Goal: Book appointment/travel/reservation

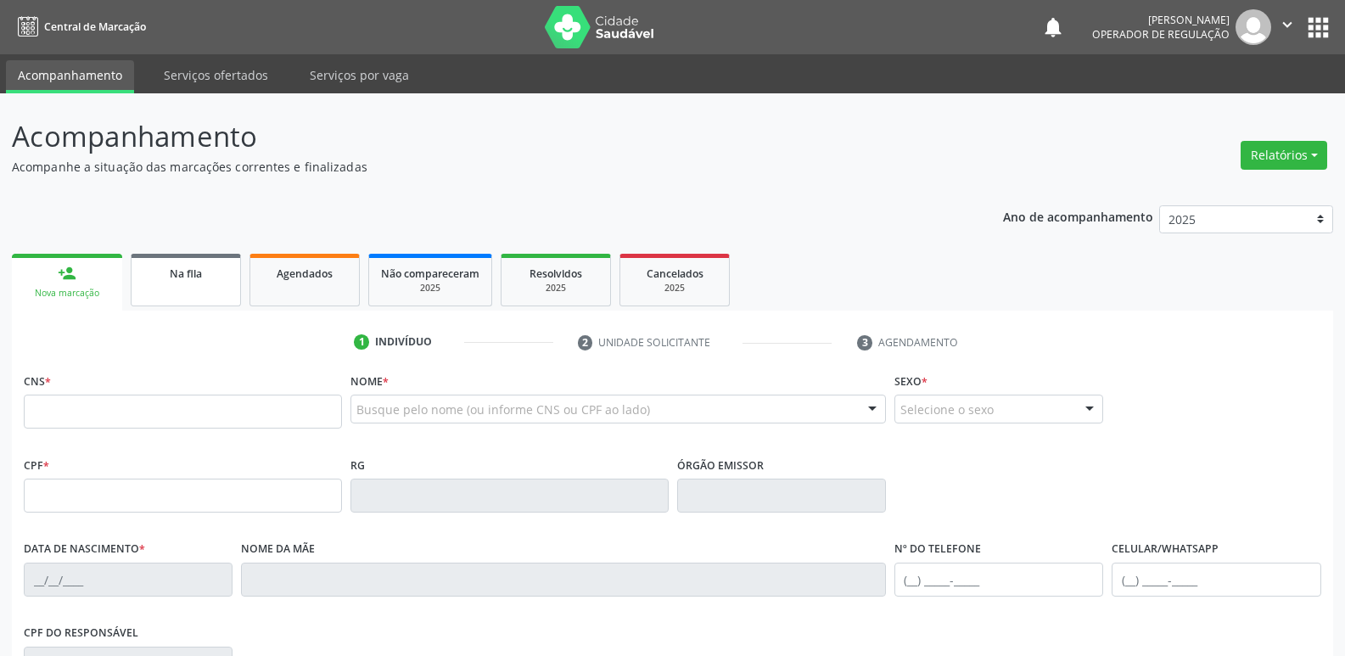
click at [200, 285] on link "Na fila" at bounding box center [186, 280] width 110 height 53
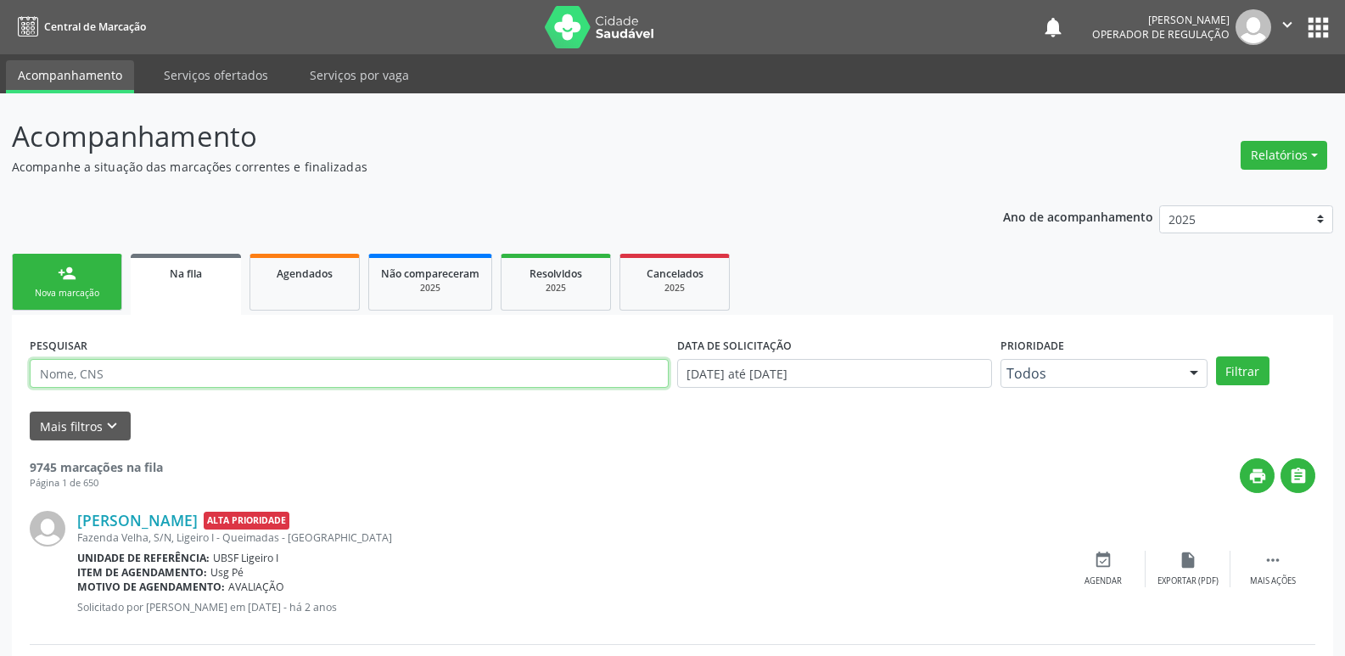
drag, startPoint x: 171, startPoint y: 374, endPoint x: 180, endPoint y: 366, distance: 12.0
click at [171, 374] on input "text" at bounding box center [349, 373] width 639 height 29
type input "NUBIA F"
click at [1216, 357] on button "Filtrar" at bounding box center [1242, 371] width 53 height 29
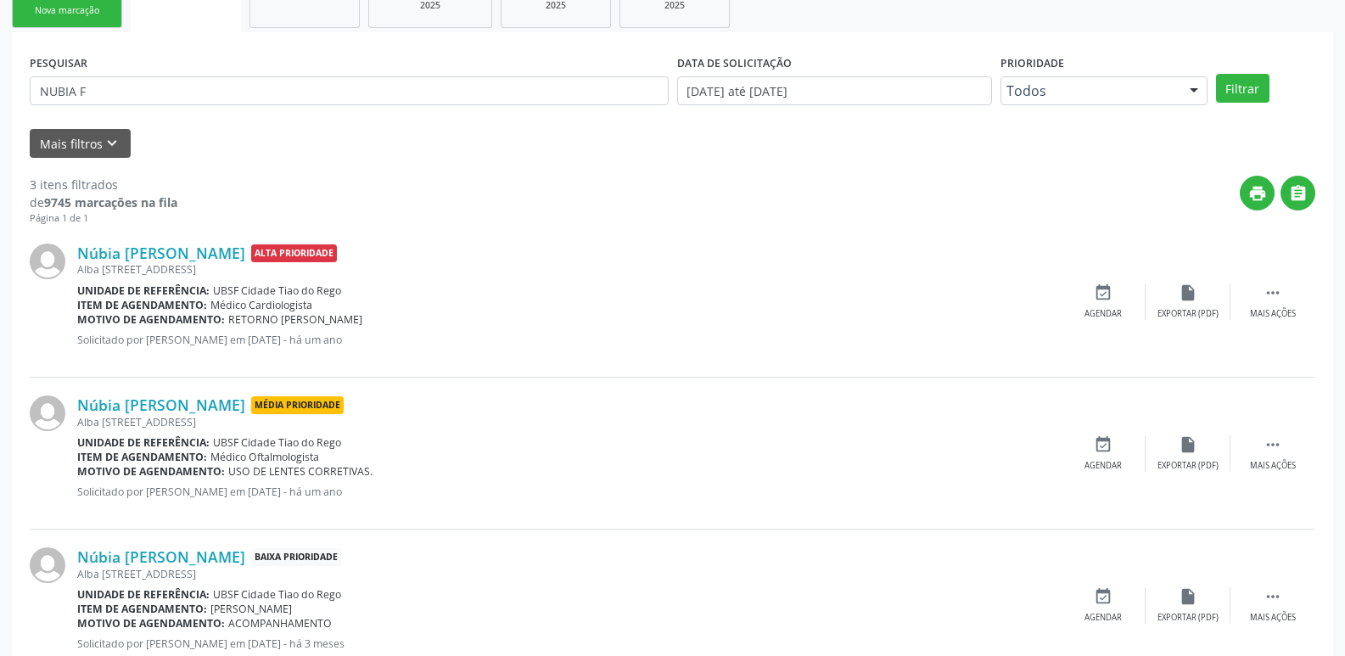
scroll to position [338, 0]
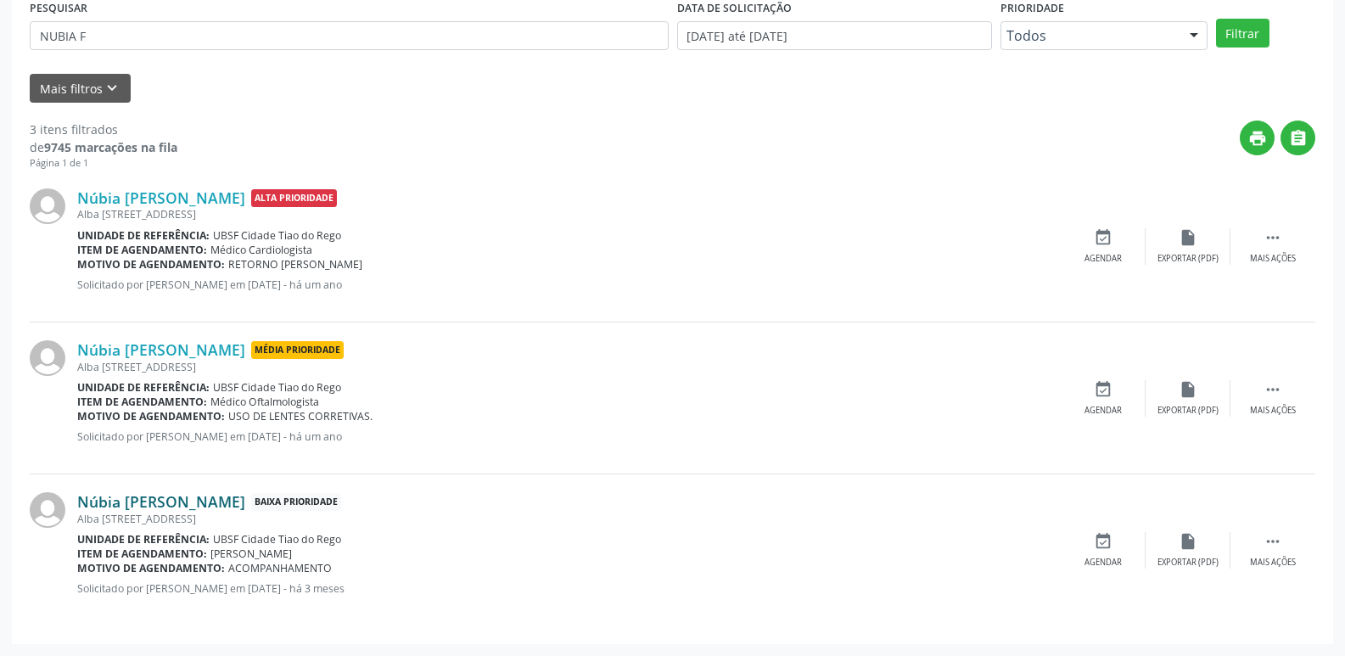
click at [245, 503] on link "Núbia [PERSON_NAME]" at bounding box center [161, 501] width 168 height 19
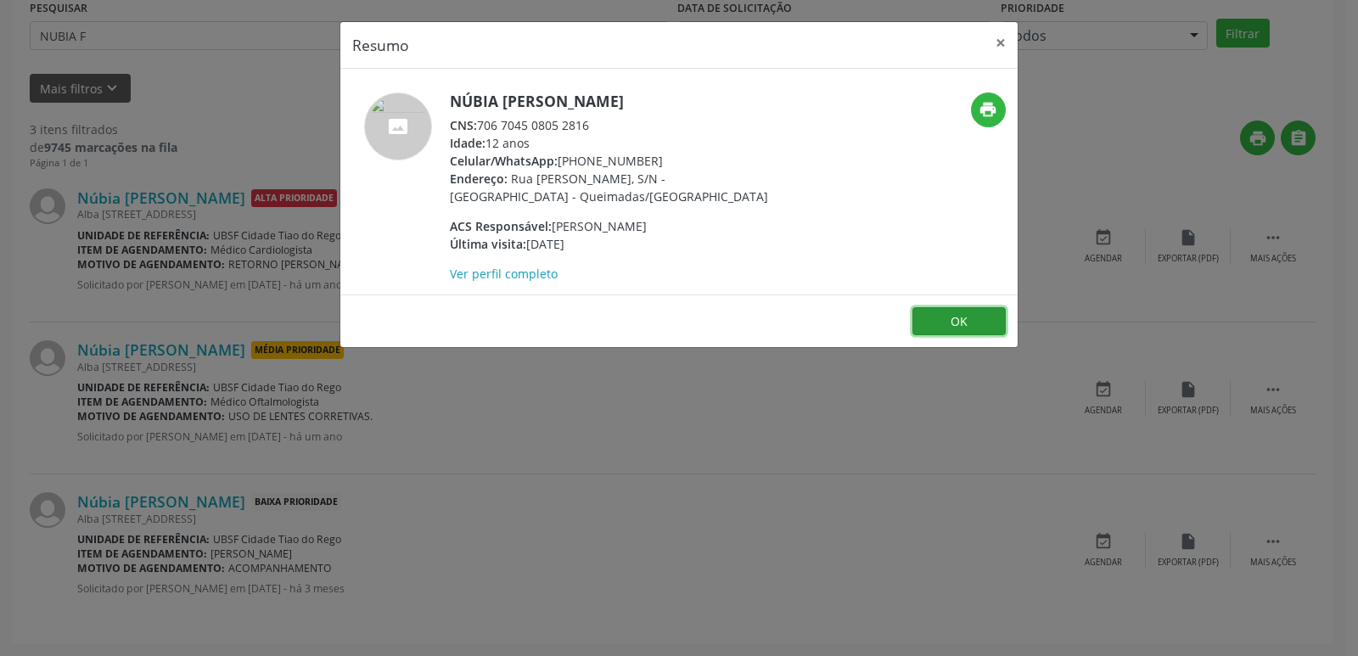
click at [956, 315] on button "OK" at bounding box center [959, 321] width 93 height 29
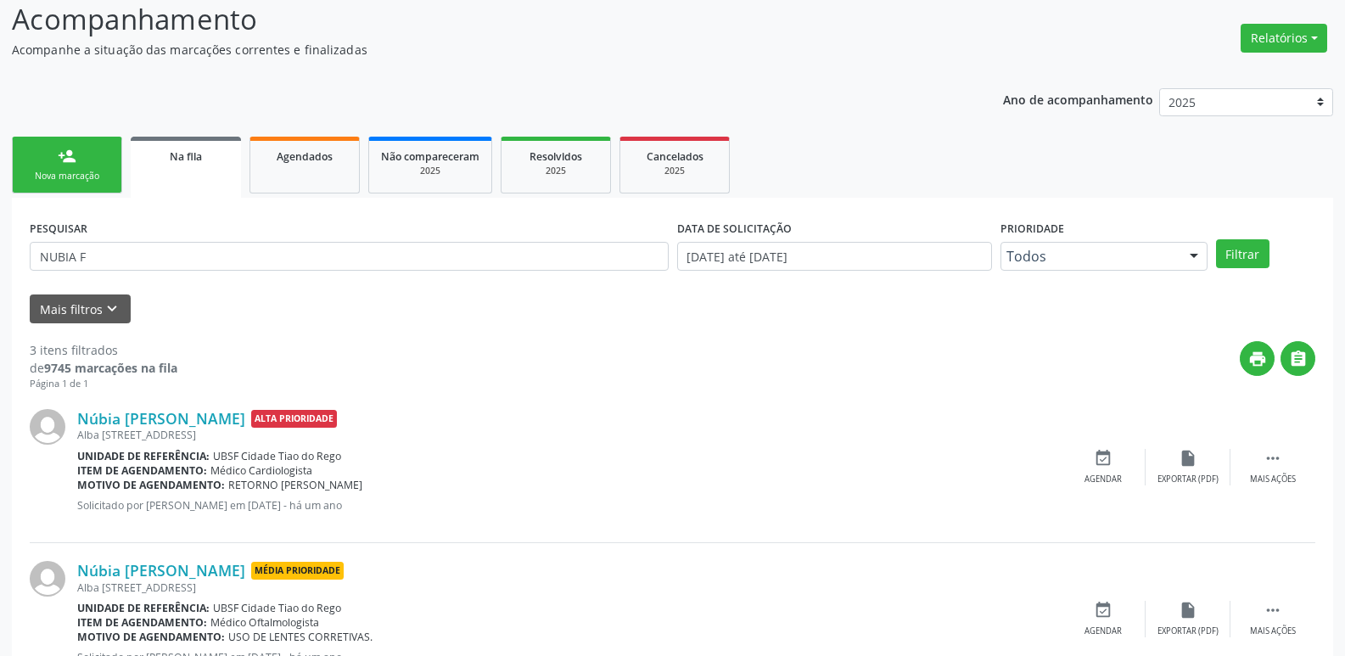
scroll to position [0, 0]
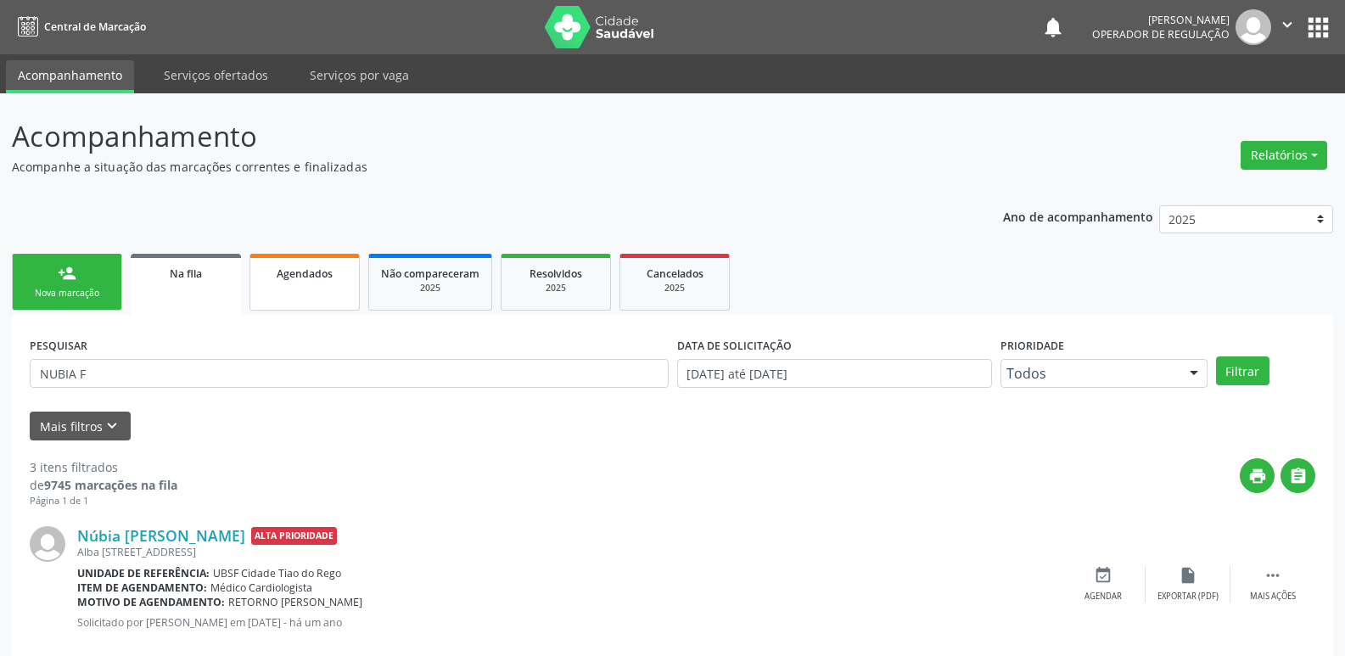
click at [326, 306] on link "Agendados" at bounding box center [305, 282] width 110 height 57
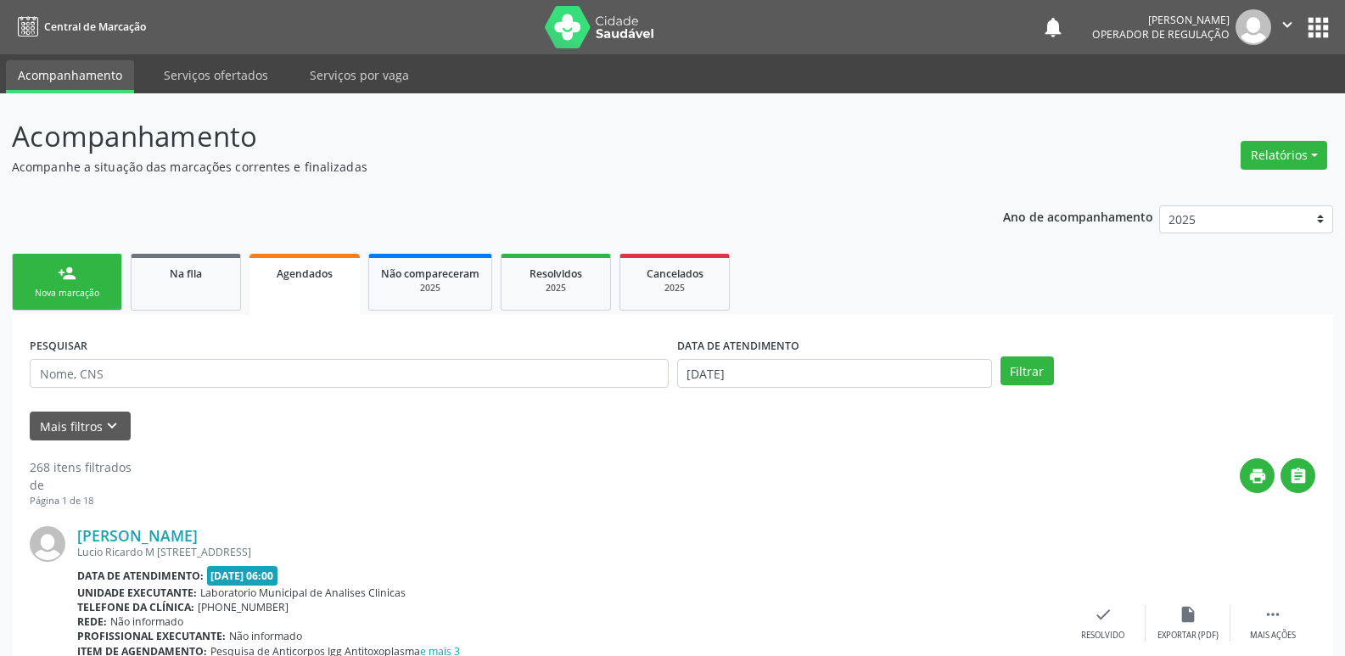
drag, startPoint x: 210, startPoint y: 356, endPoint x: 199, endPoint y: 364, distance: 13.3
click at [207, 357] on div "PESQUISAR" at bounding box center [349, 366] width 648 height 66
click at [177, 373] on input "text" at bounding box center [349, 373] width 639 height 29
type input "NUBIA F"
click at [840, 373] on input "[DATE]" at bounding box center [834, 373] width 315 height 29
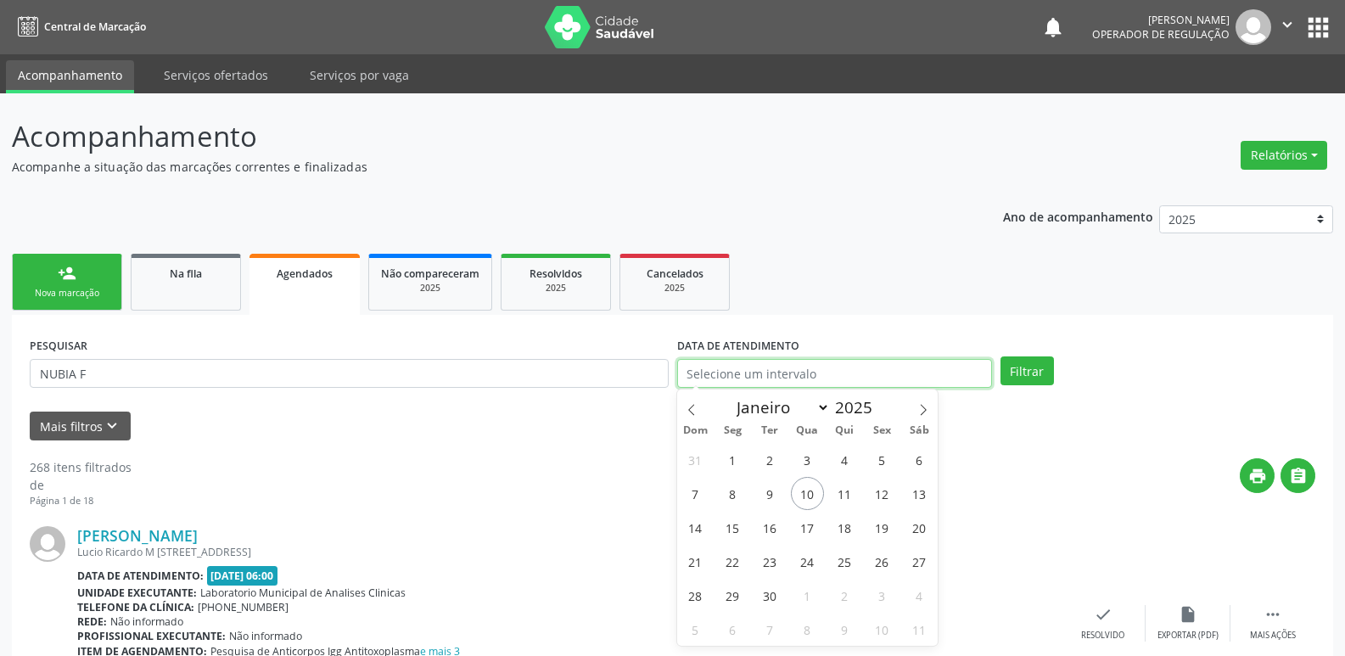
click at [1001, 357] on button "Filtrar" at bounding box center [1027, 371] width 53 height 29
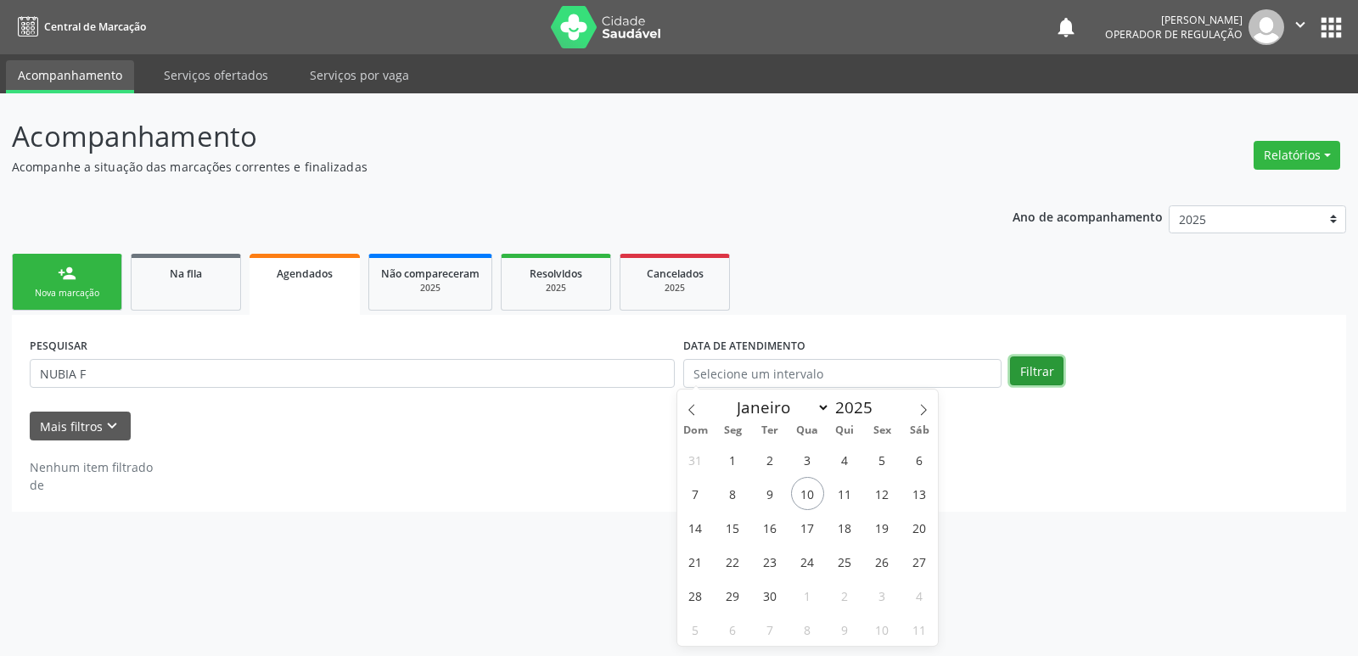
click at [1042, 375] on button "Filtrar" at bounding box center [1036, 371] width 53 height 29
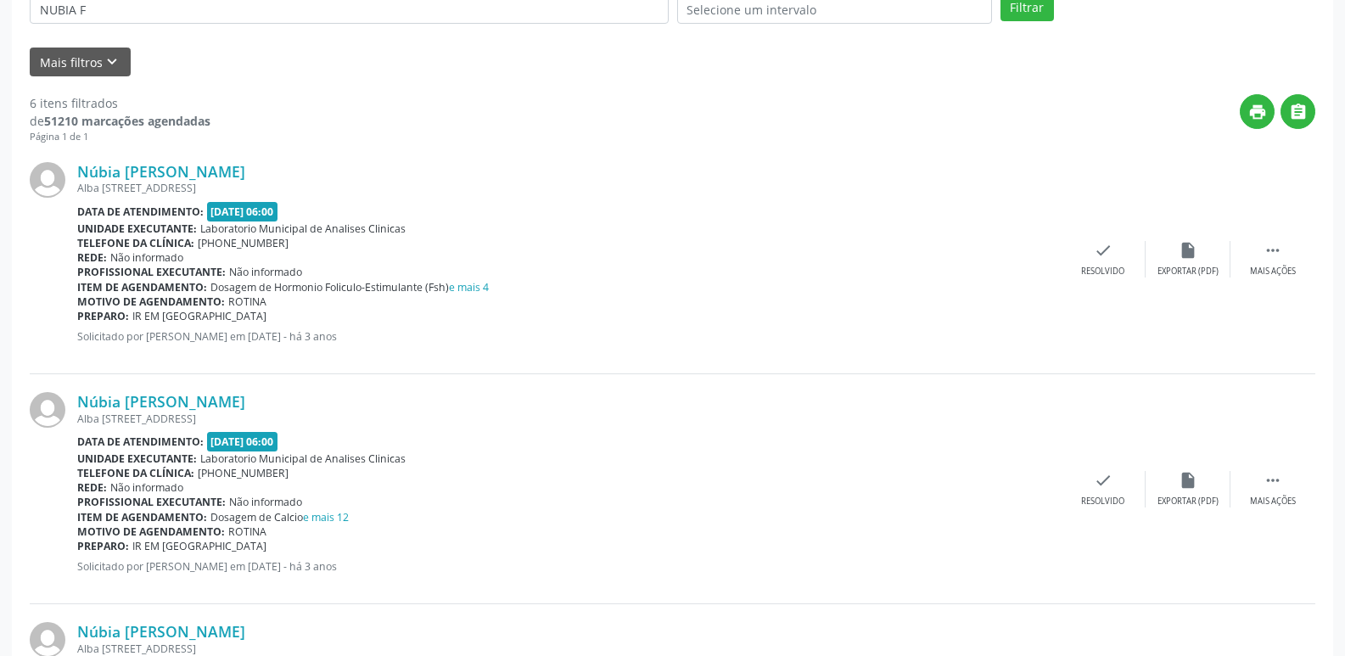
scroll to position [74, 0]
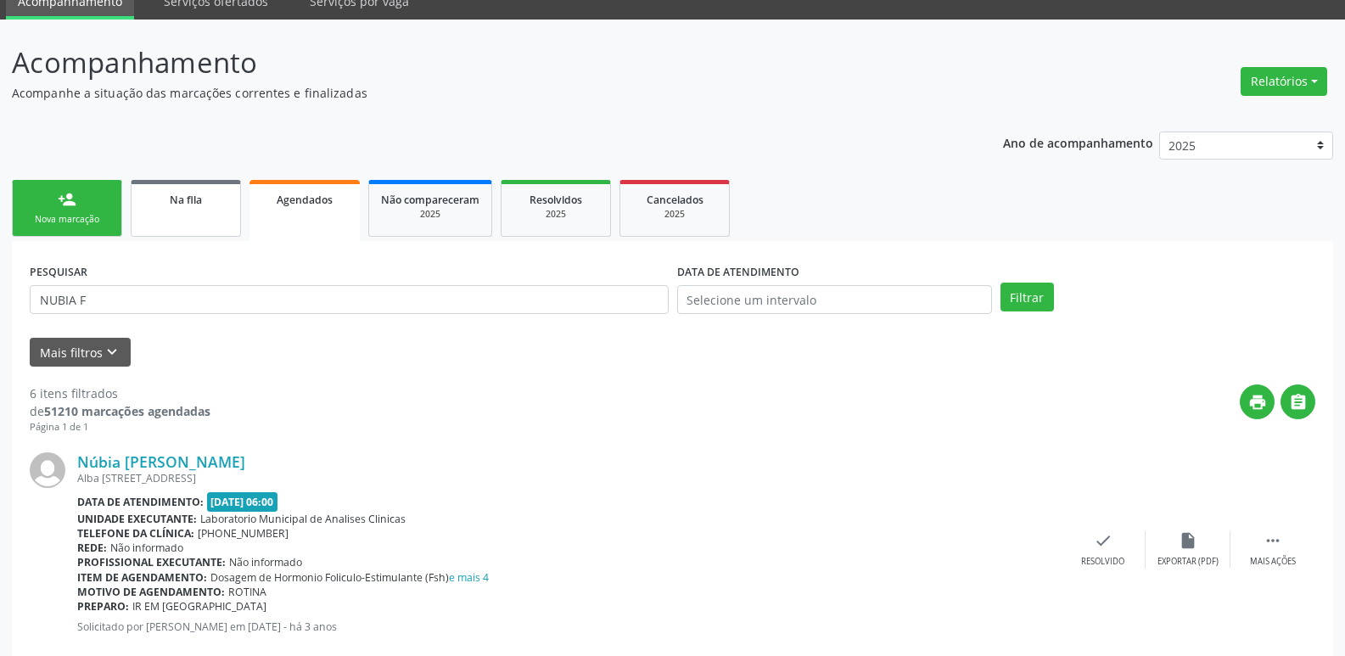
click at [185, 192] on div "Na fila" at bounding box center [185, 199] width 85 height 18
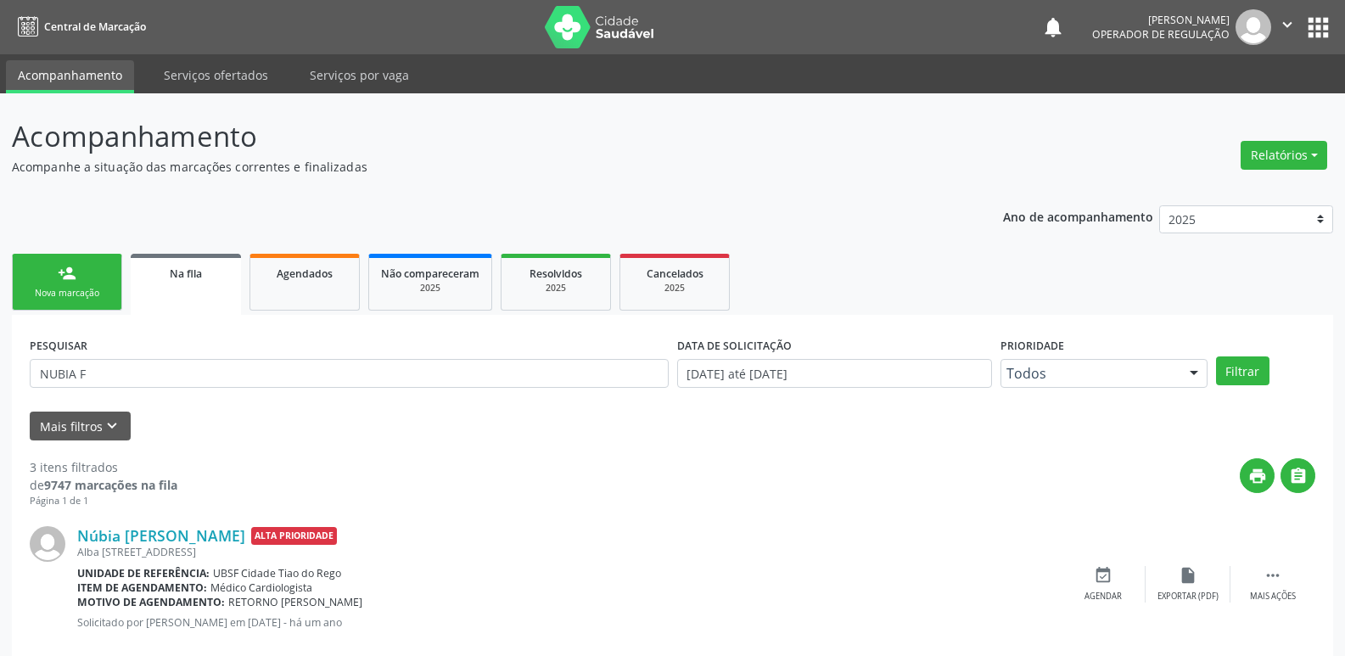
scroll to position [338, 0]
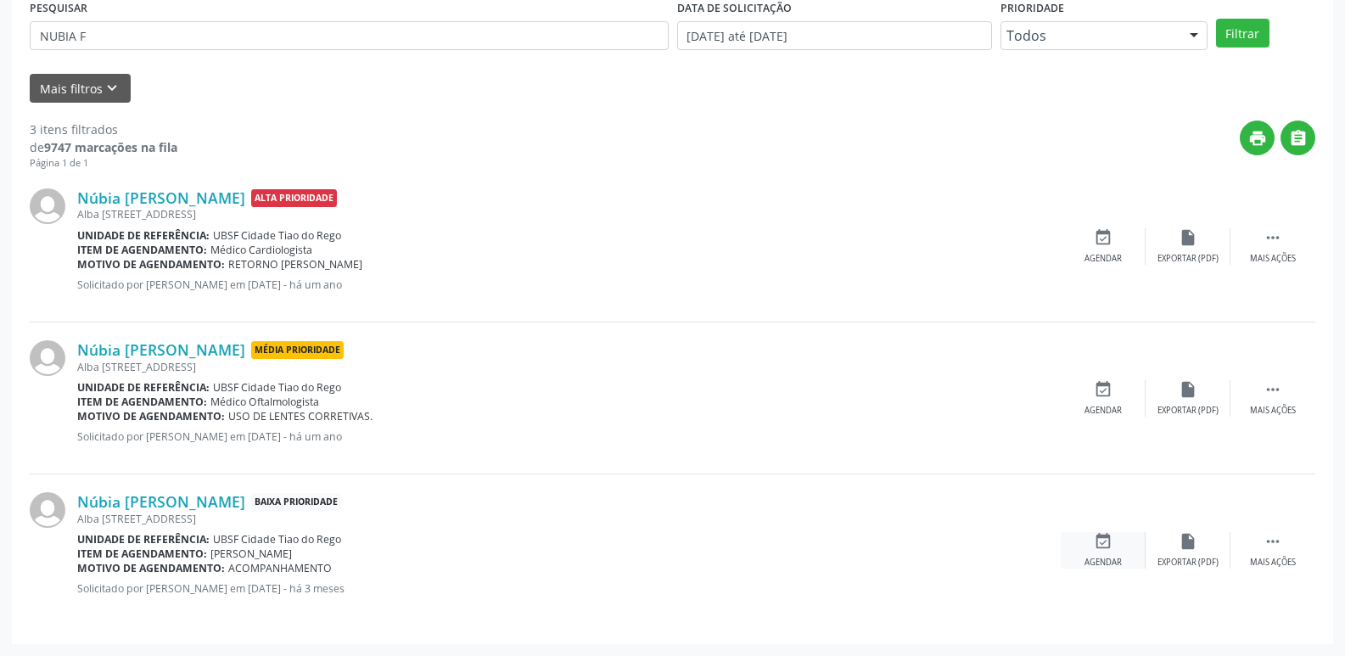
click at [1124, 546] on div "event_available Agendar" at bounding box center [1103, 550] width 85 height 37
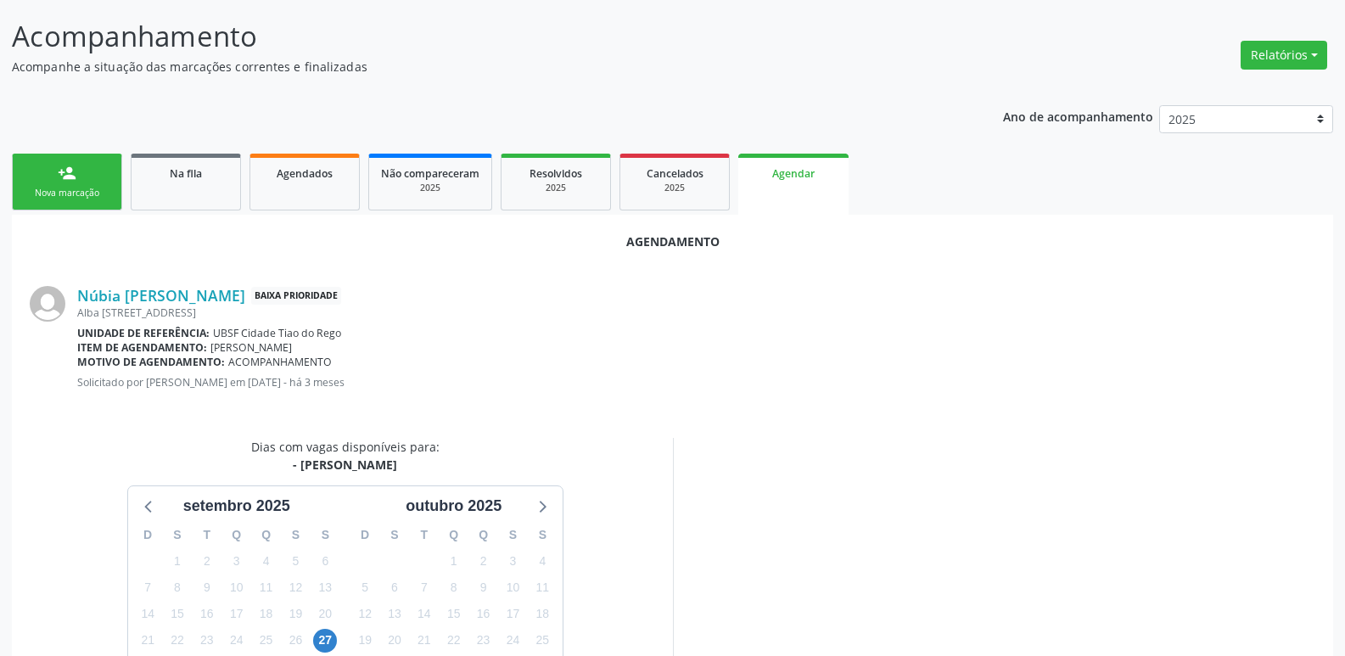
scroll to position [227, 0]
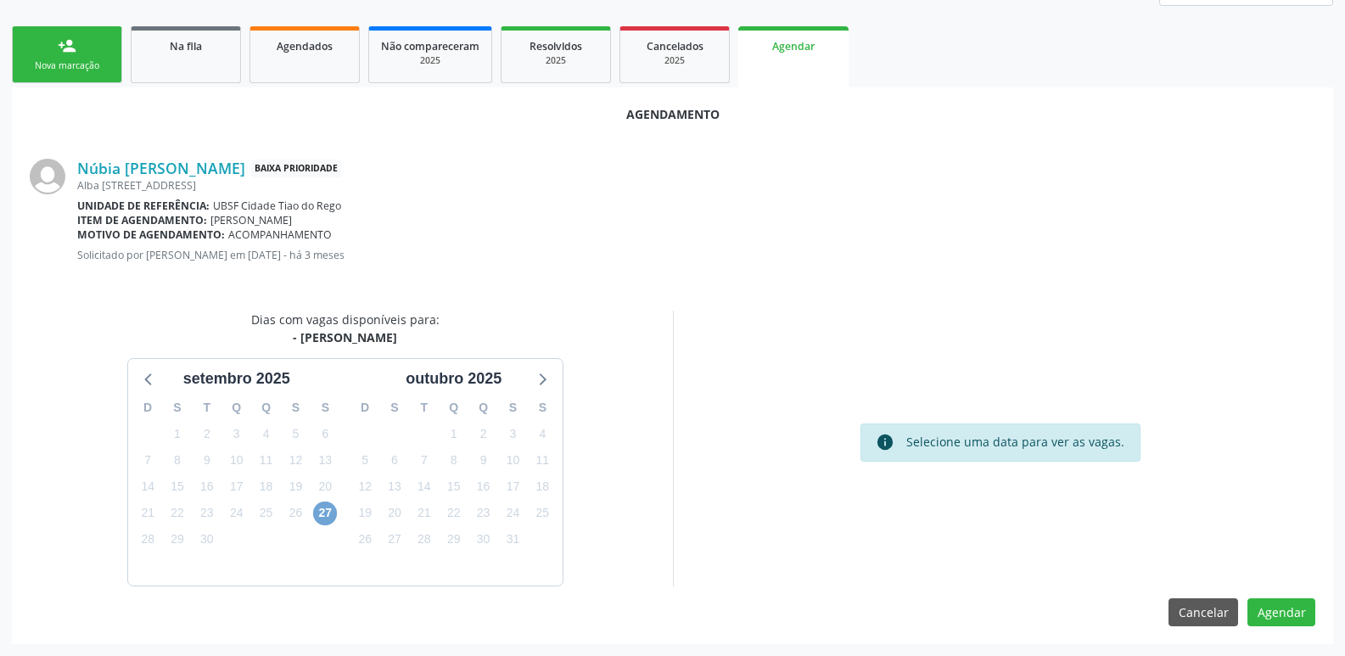
drag, startPoint x: 332, startPoint y: 515, endPoint x: 326, endPoint y: 471, distance: 44.5
click at [333, 515] on span "27" at bounding box center [325, 514] width 24 height 24
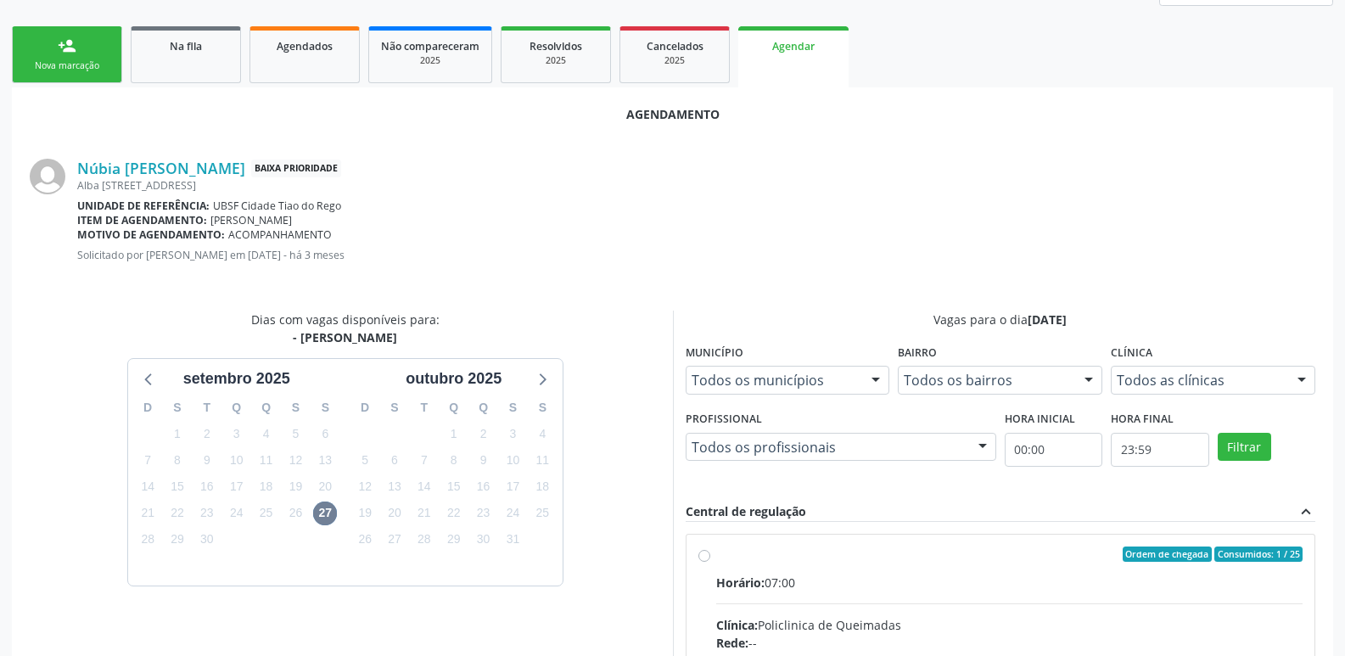
drag, startPoint x: 1261, startPoint y: 604, endPoint x: 1266, endPoint y: 581, distance: 23.3
radio input "true"
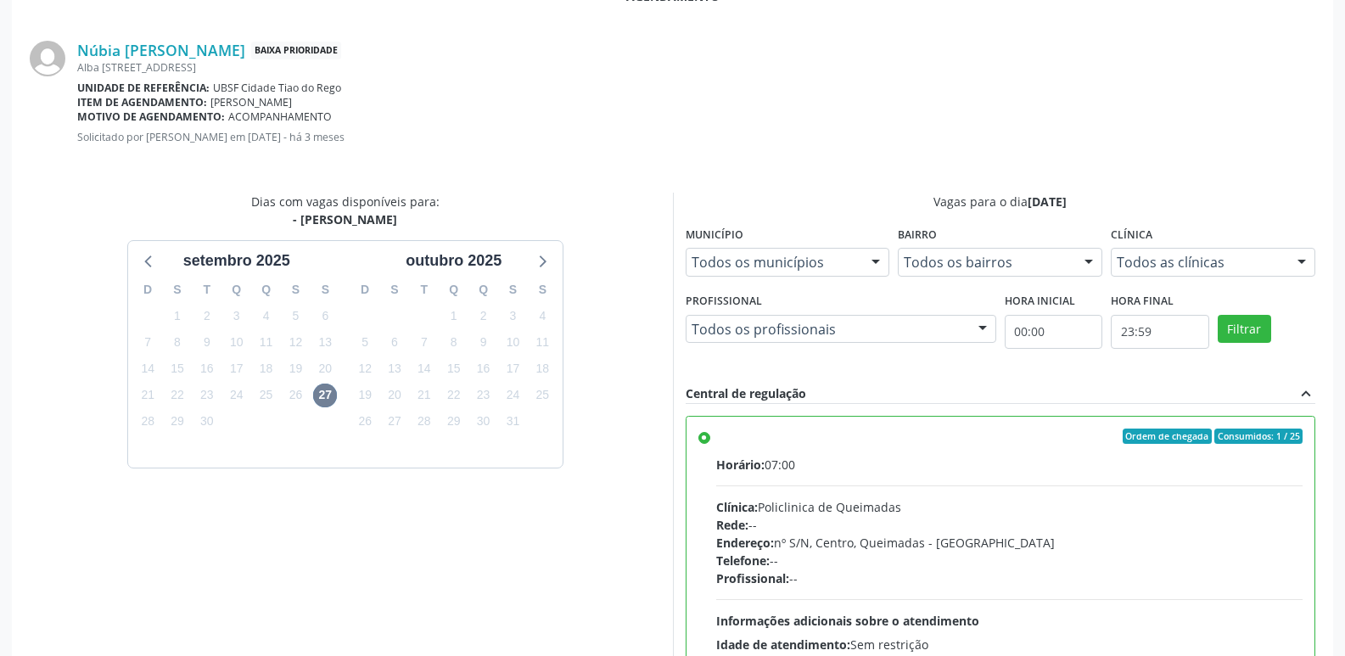
scroll to position [503, 0]
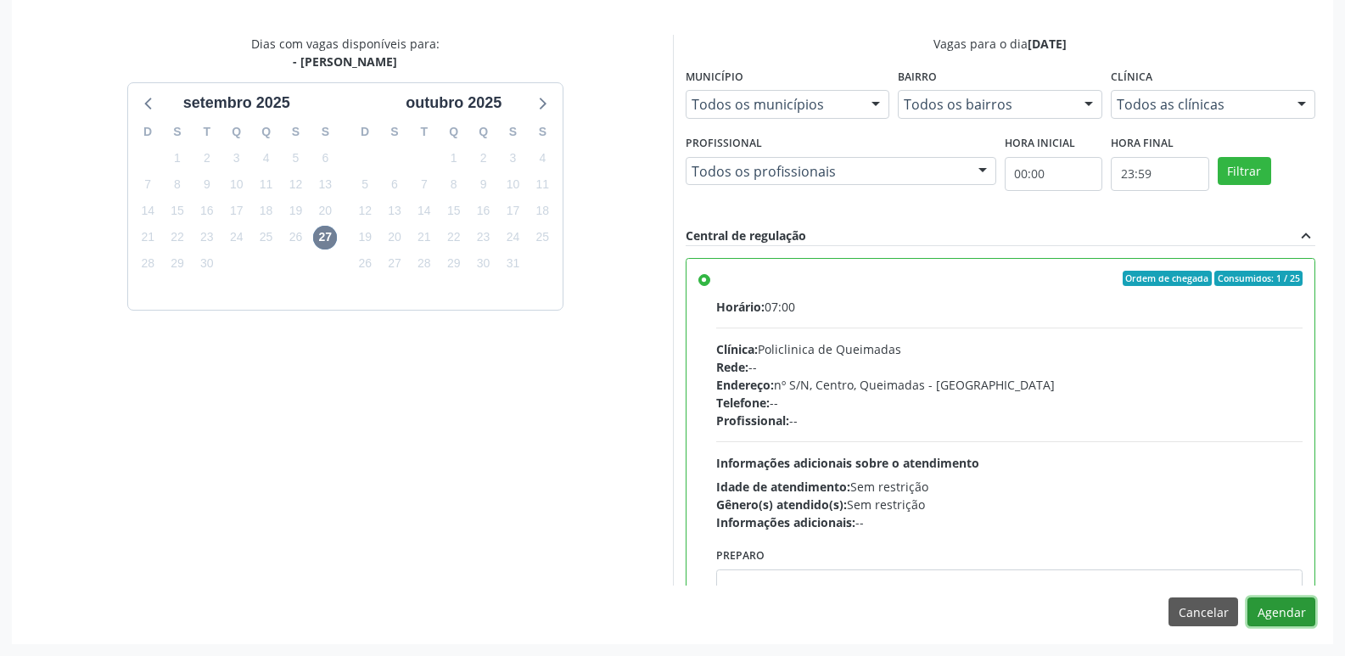
click at [1266, 611] on button "Agendar" at bounding box center [1282, 612] width 68 height 29
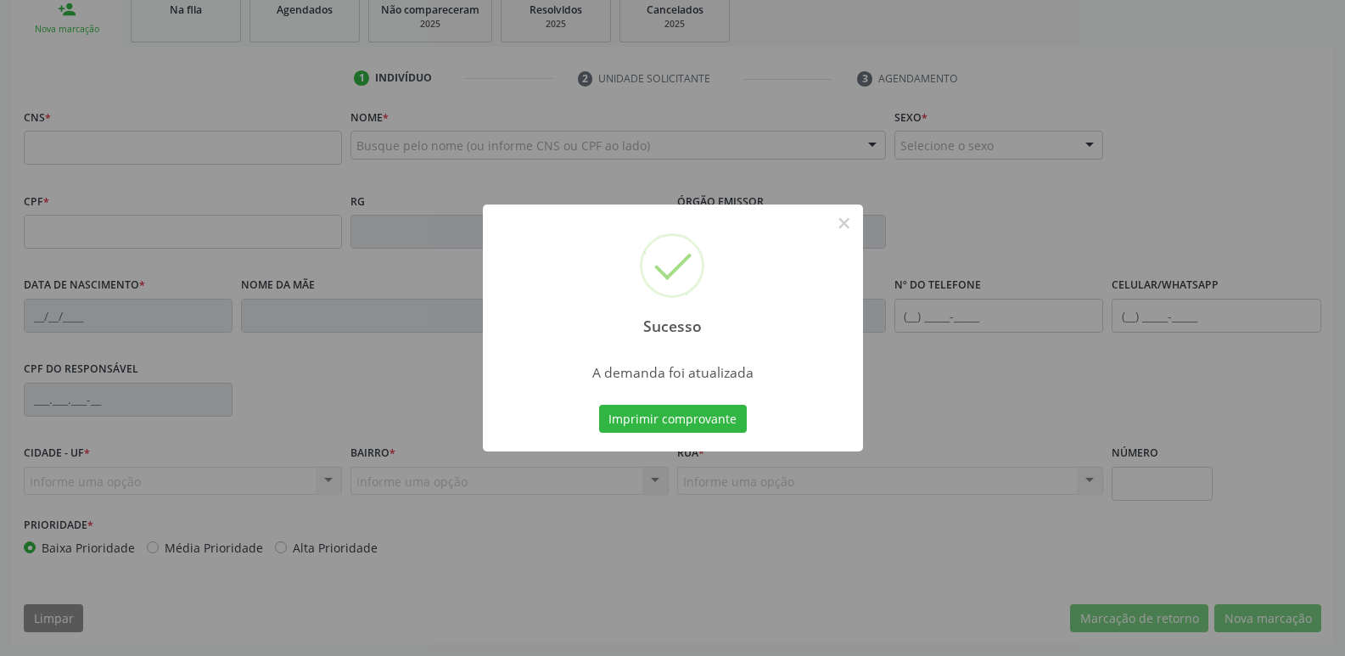
click at [599, 405] on button "Imprimir comprovante" at bounding box center [673, 419] width 148 height 29
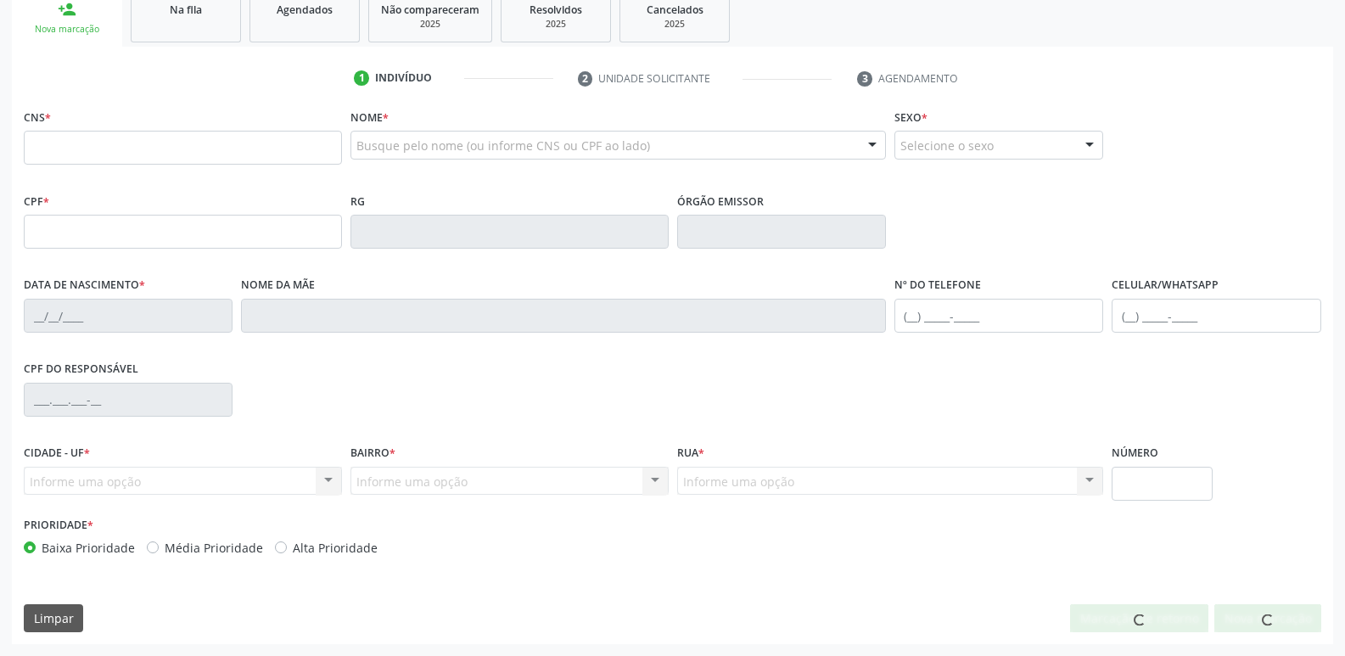
scroll to position [264, 0]
click at [298, 5] on span "Agendados" at bounding box center [305, 10] width 56 height 14
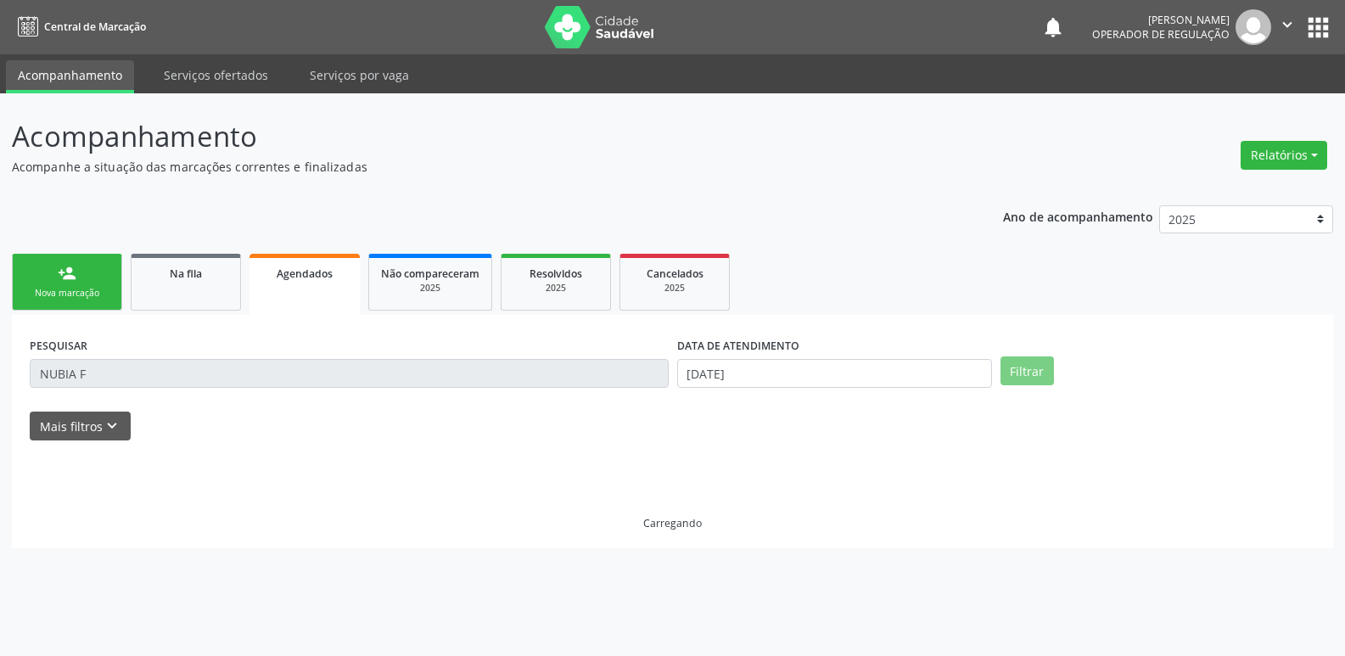
scroll to position [0, 0]
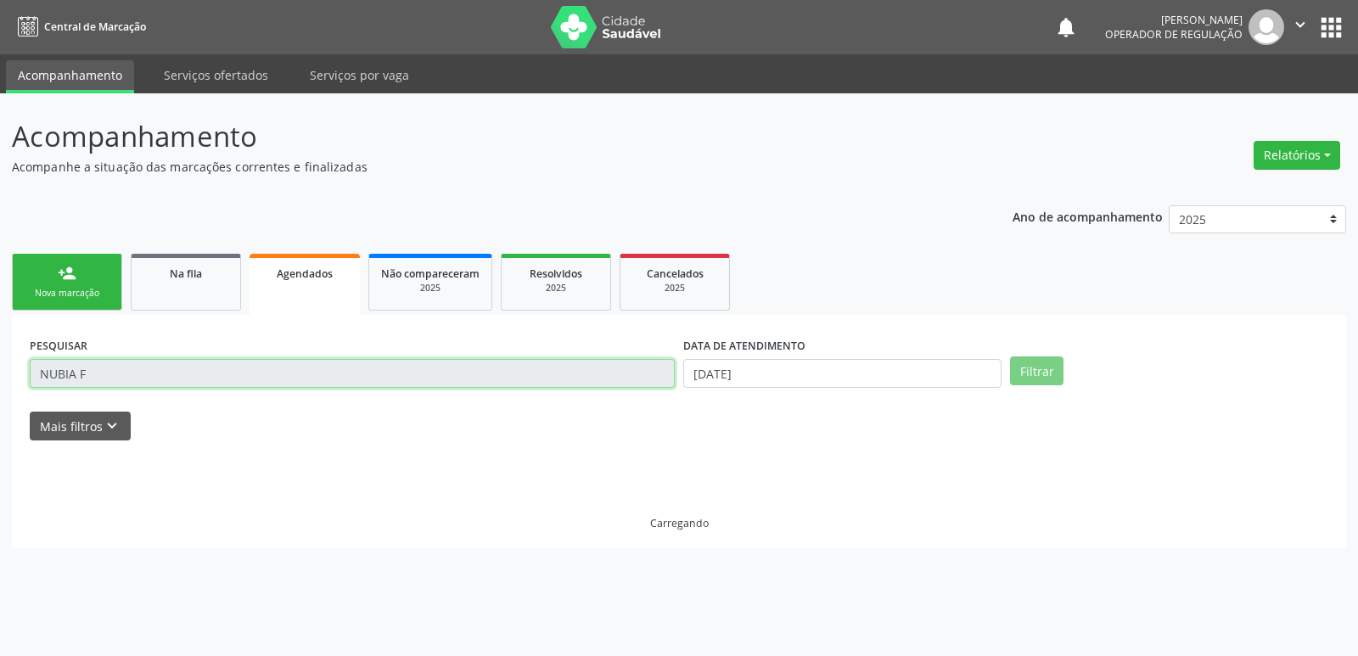
click at [100, 373] on input "NUBIA F" at bounding box center [352, 373] width 645 height 29
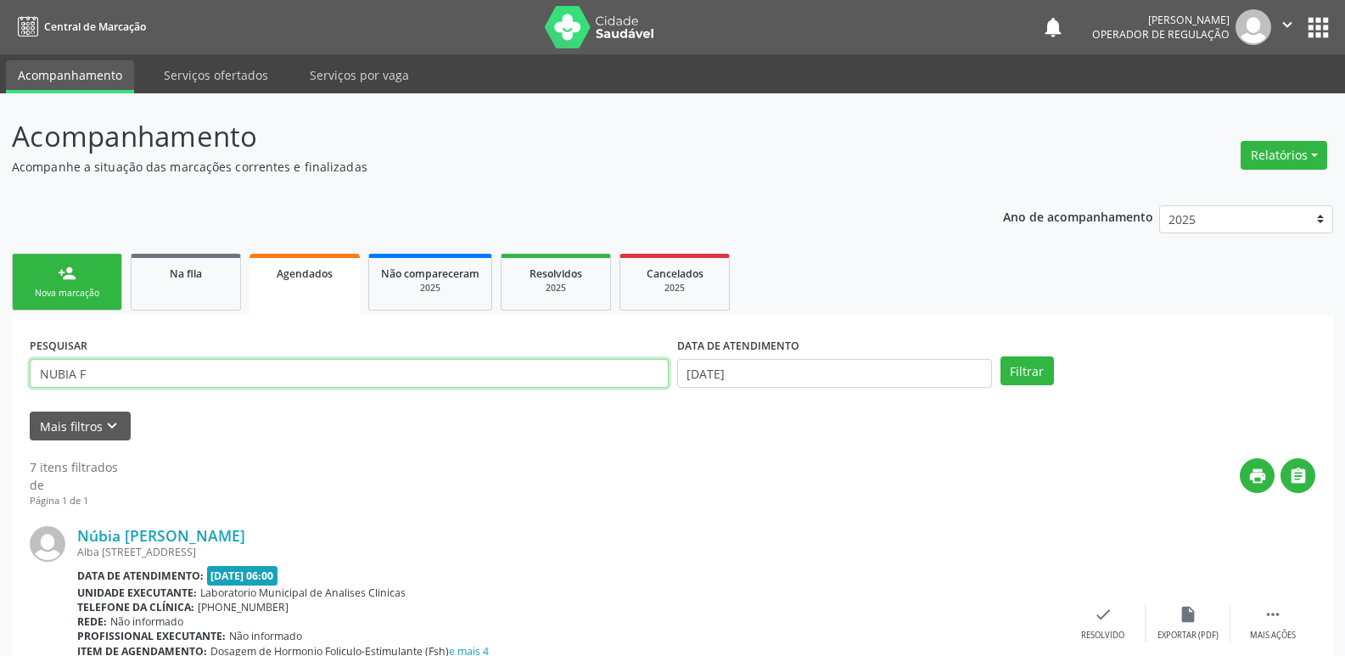
click at [100, 373] on input "NUBIA F" at bounding box center [349, 373] width 639 height 29
type input "[PERSON_NAME]"
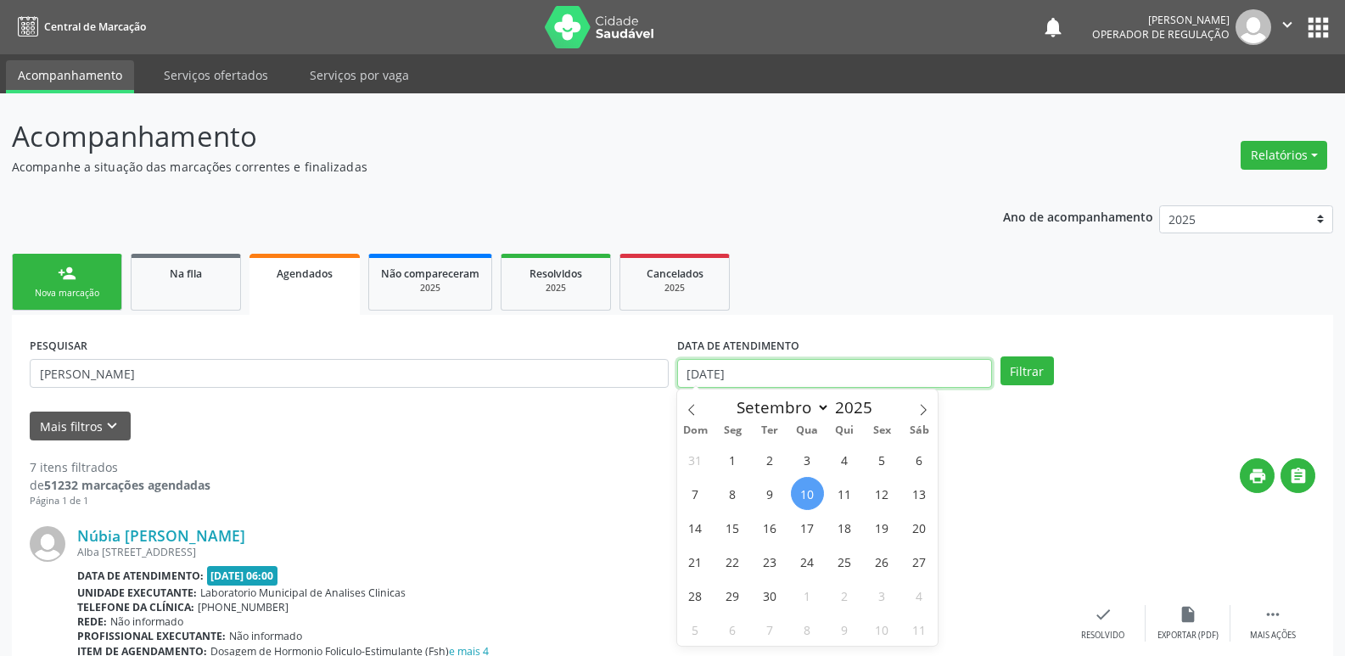
drag, startPoint x: 730, startPoint y: 375, endPoint x: 745, endPoint y: 372, distance: 15.7
click at [731, 374] on input "[DATE]" at bounding box center [834, 373] width 315 height 29
click at [1001, 357] on button "Filtrar" at bounding box center [1027, 371] width 53 height 29
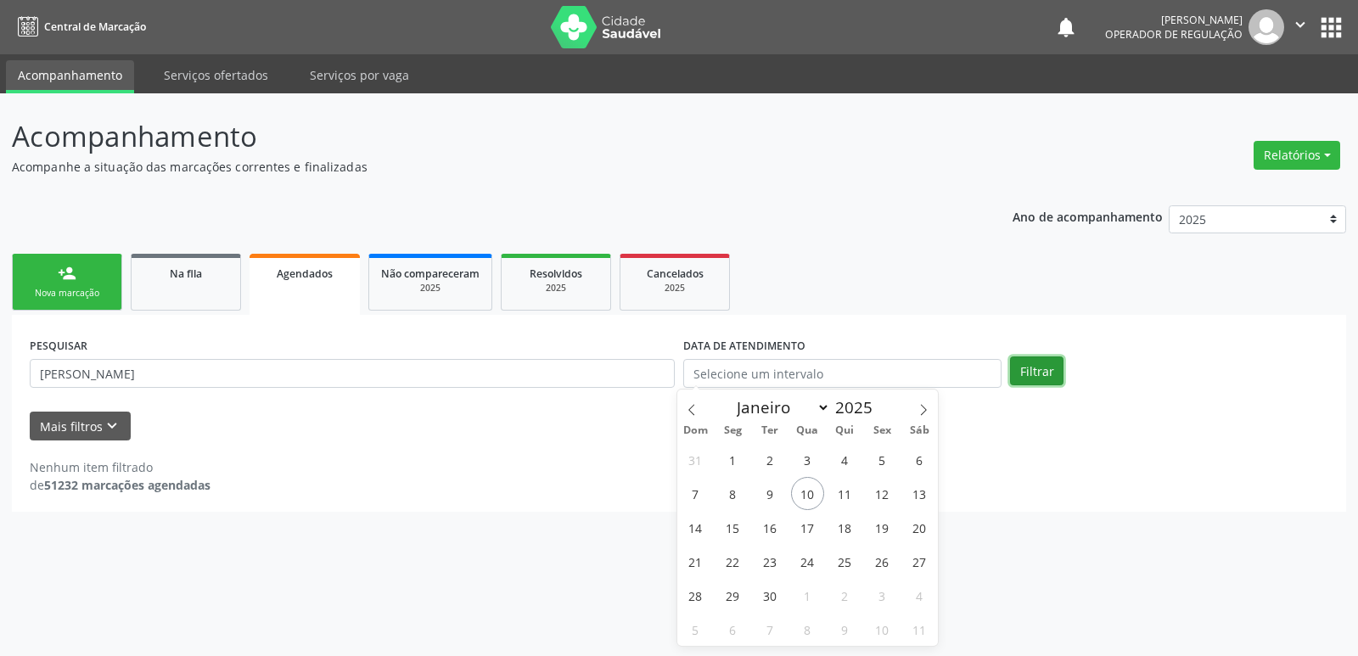
click at [1046, 369] on button "Filtrar" at bounding box center [1036, 371] width 53 height 29
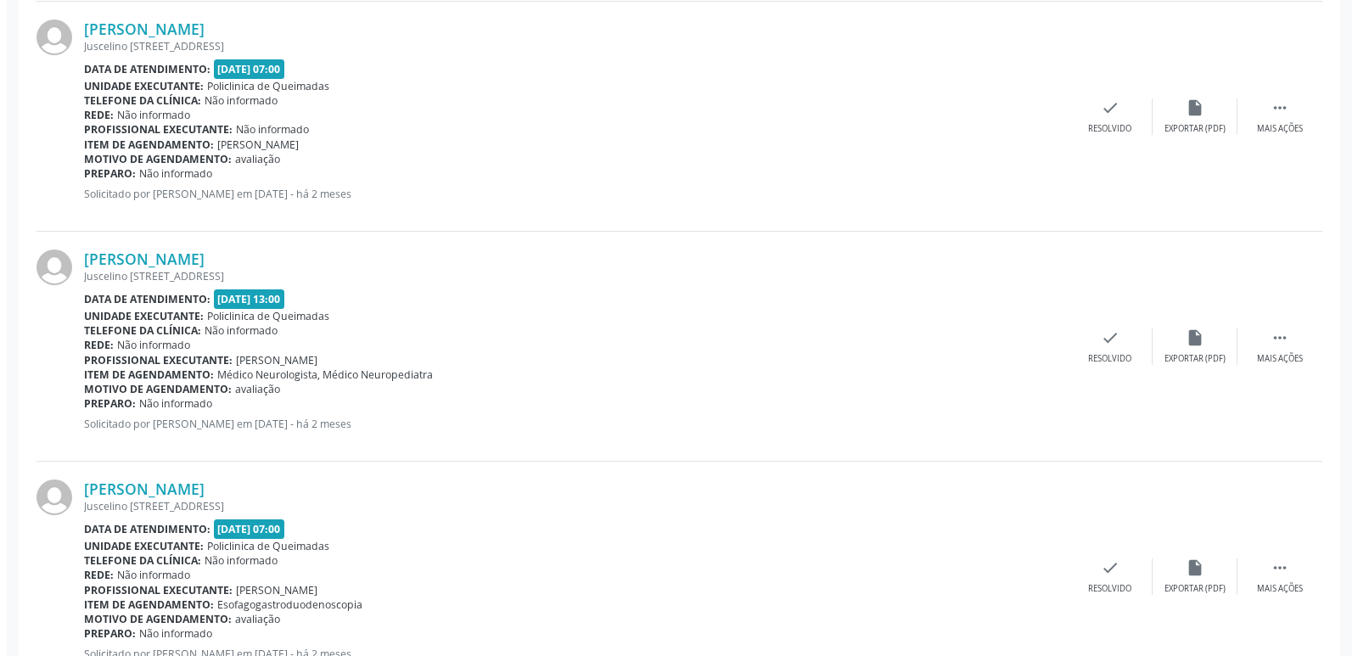
scroll to position [2917, 0]
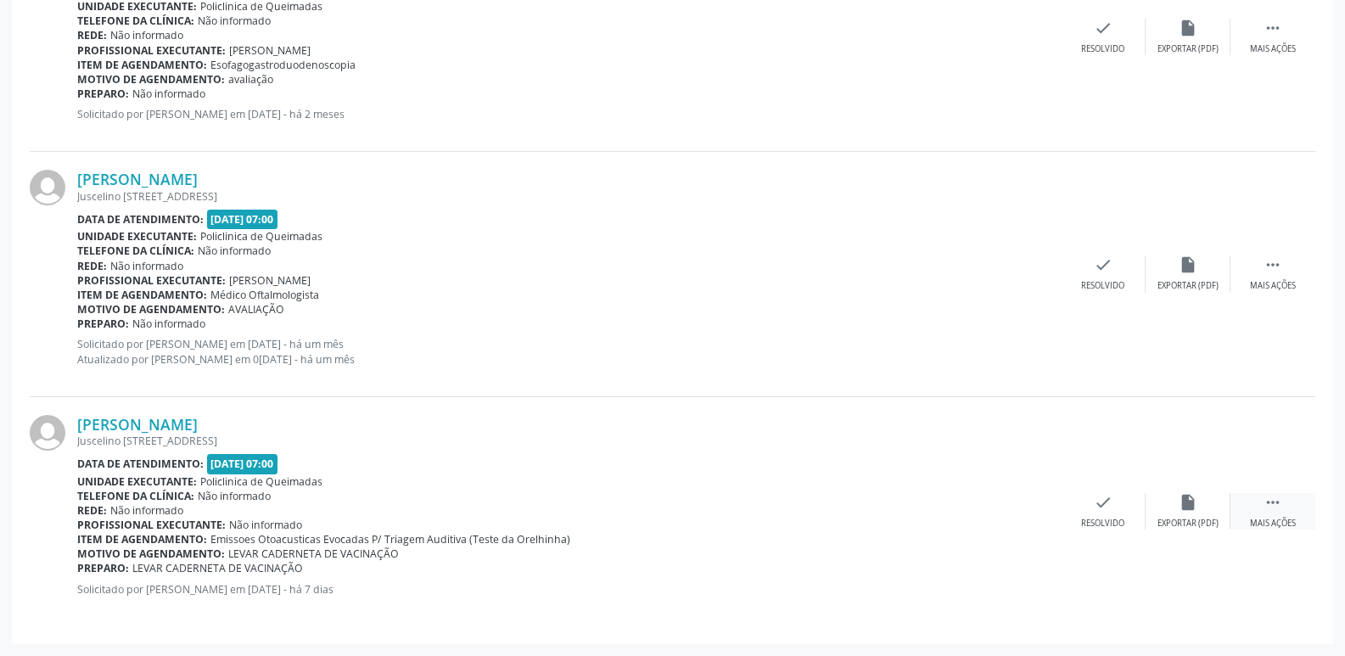
click at [1272, 516] on div " Mais ações" at bounding box center [1273, 511] width 85 height 37
click at [1020, 498] on icon "cancel" at bounding box center [1018, 502] width 19 height 19
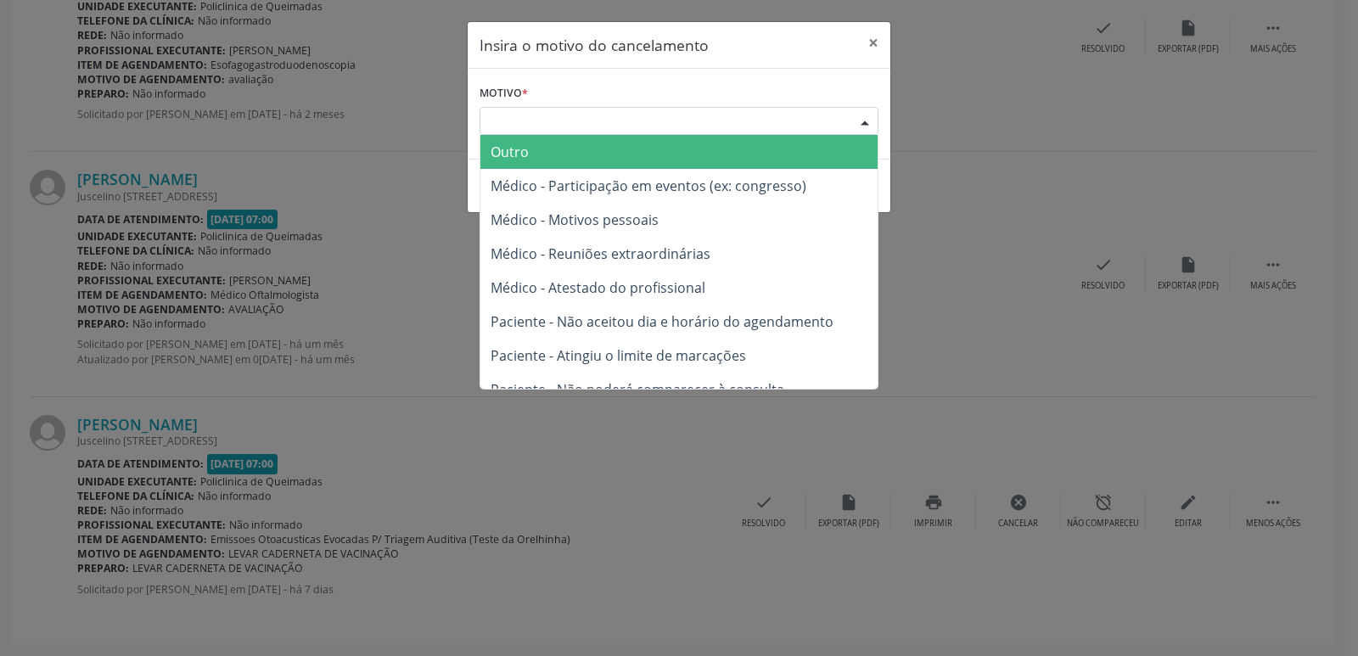
click at [737, 116] on div "Escolha o motivo" at bounding box center [679, 121] width 399 height 29
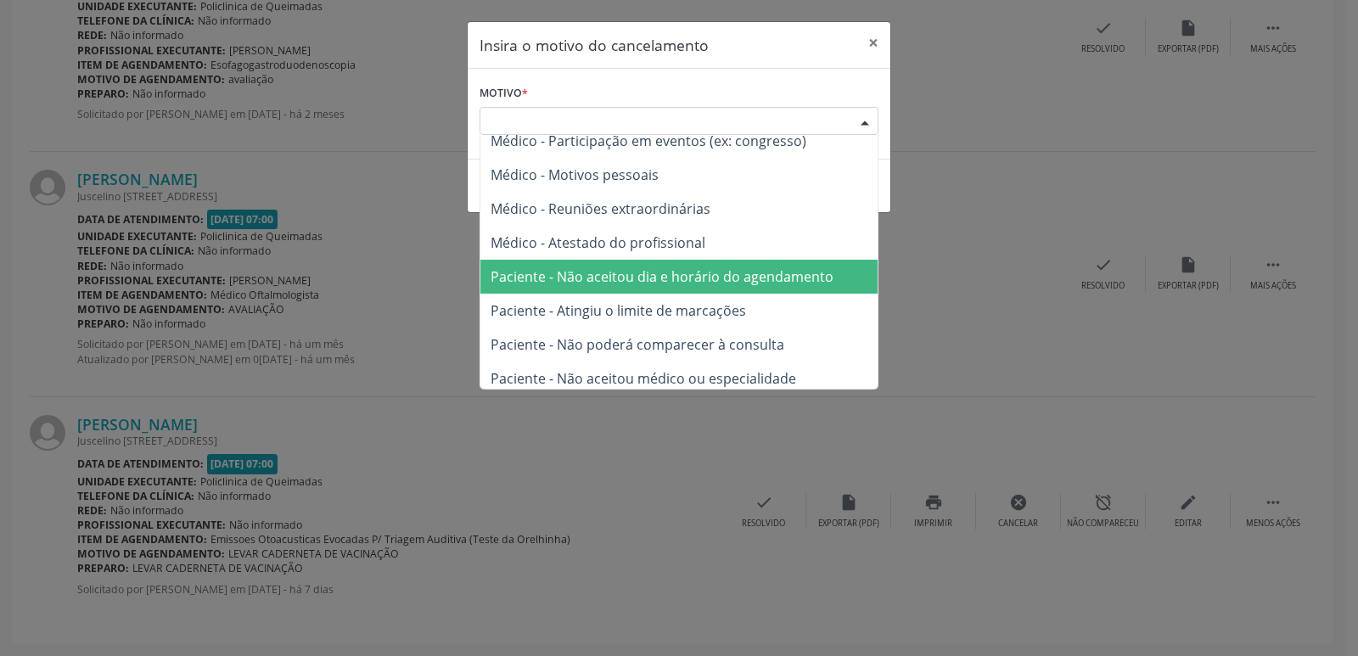
scroll to position [86, 0]
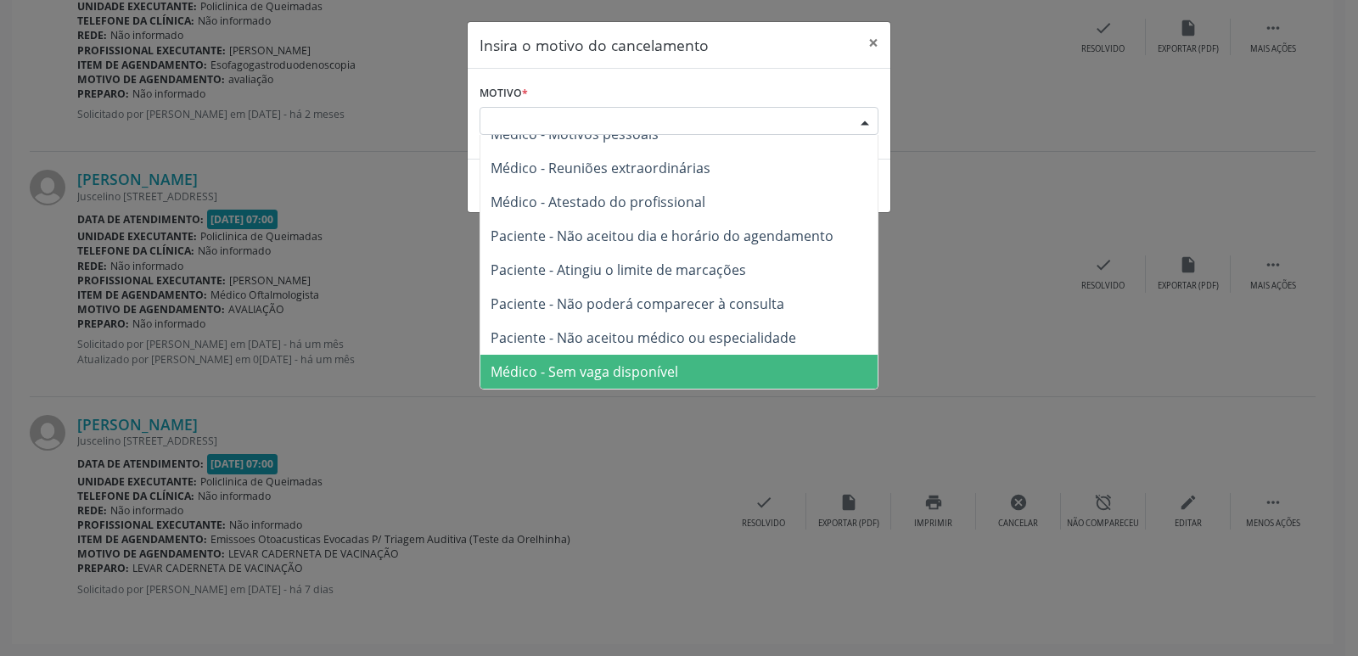
drag, startPoint x: 669, startPoint y: 373, endPoint x: 666, endPoint y: 363, distance: 9.7
click at [666, 368] on span "Médico - Sem vaga disponível" at bounding box center [585, 371] width 188 height 19
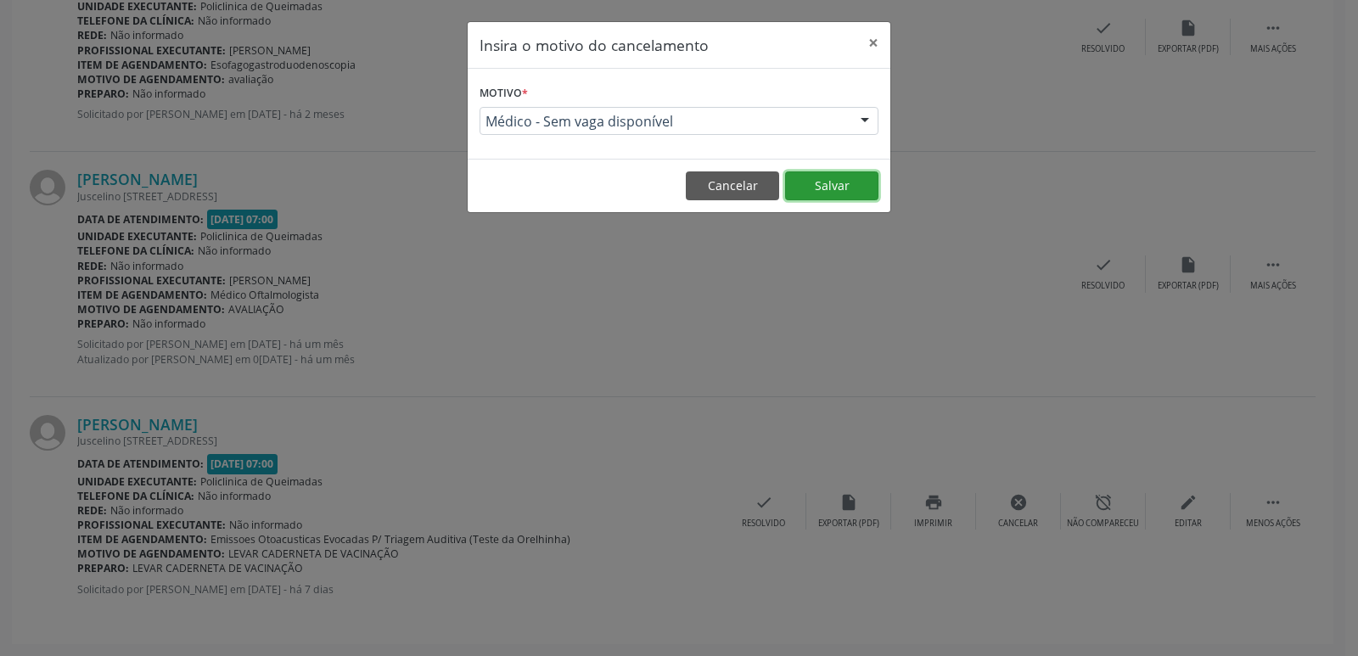
click at [825, 185] on button "Salvar" at bounding box center [831, 185] width 93 height 29
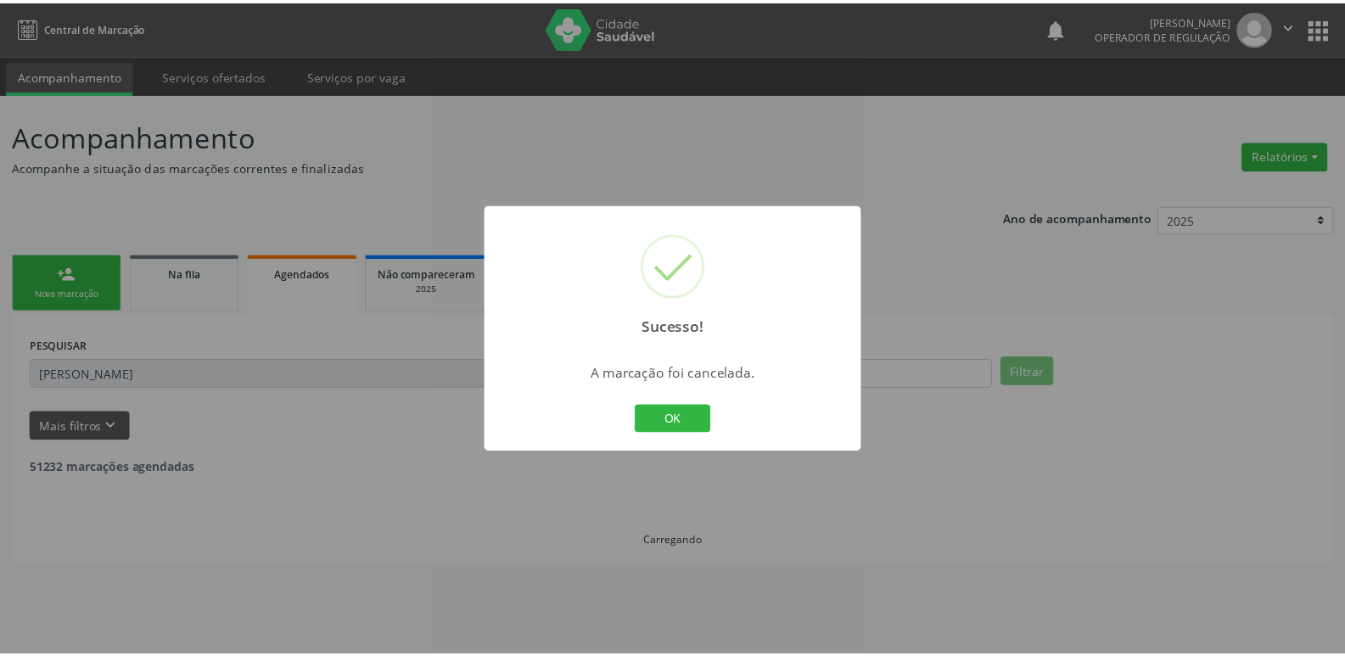
scroll to position [0, 0]
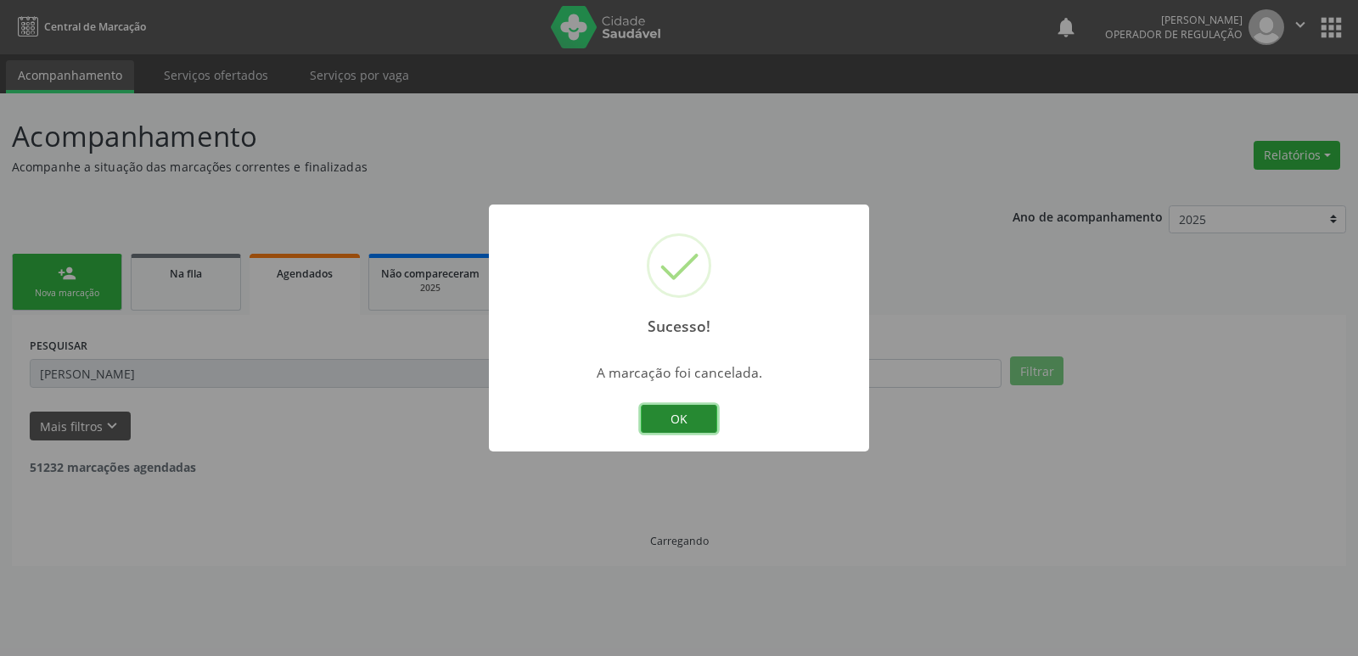
click at [688, 414] on button "OK" at bounding box center [679, 419] width 76 height 29
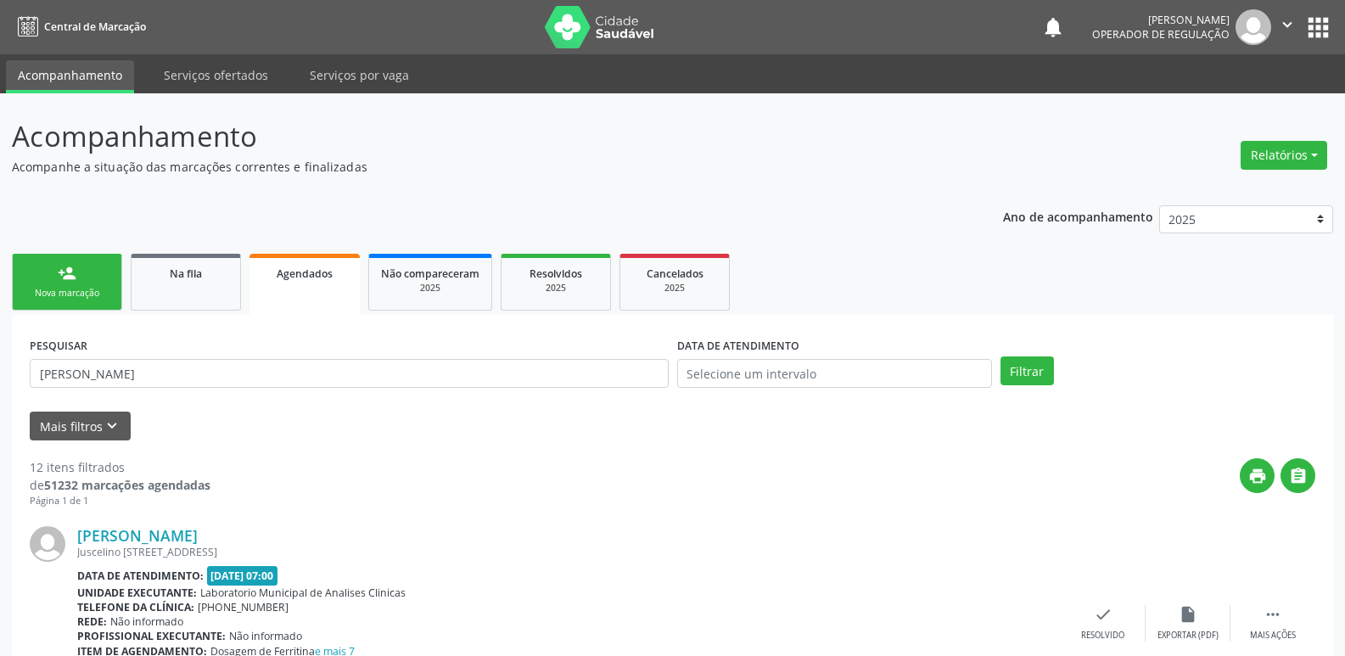
click at [109, 279] on link "person_add Nova marcação" at bounding box center [67, 282] width 110 height 57
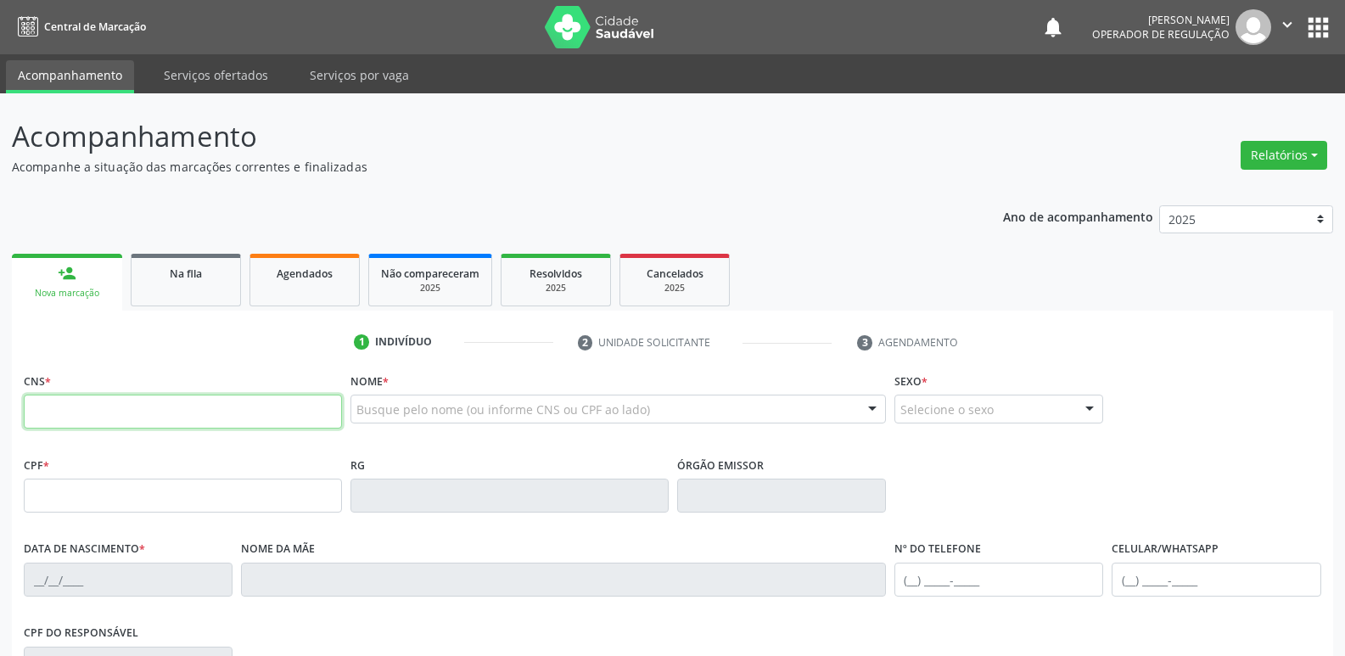
drag, startPoint x: 110, startPoint y: 418, endPoint x: 106, endPoint y: 407, distance: 11.8
click at [110, 414] on input "text" at bounding box center [183, 412] width 318 height 34
type input "708 6075 3865 2382"
type input "006.730.724-87"
type input "[DATE]"
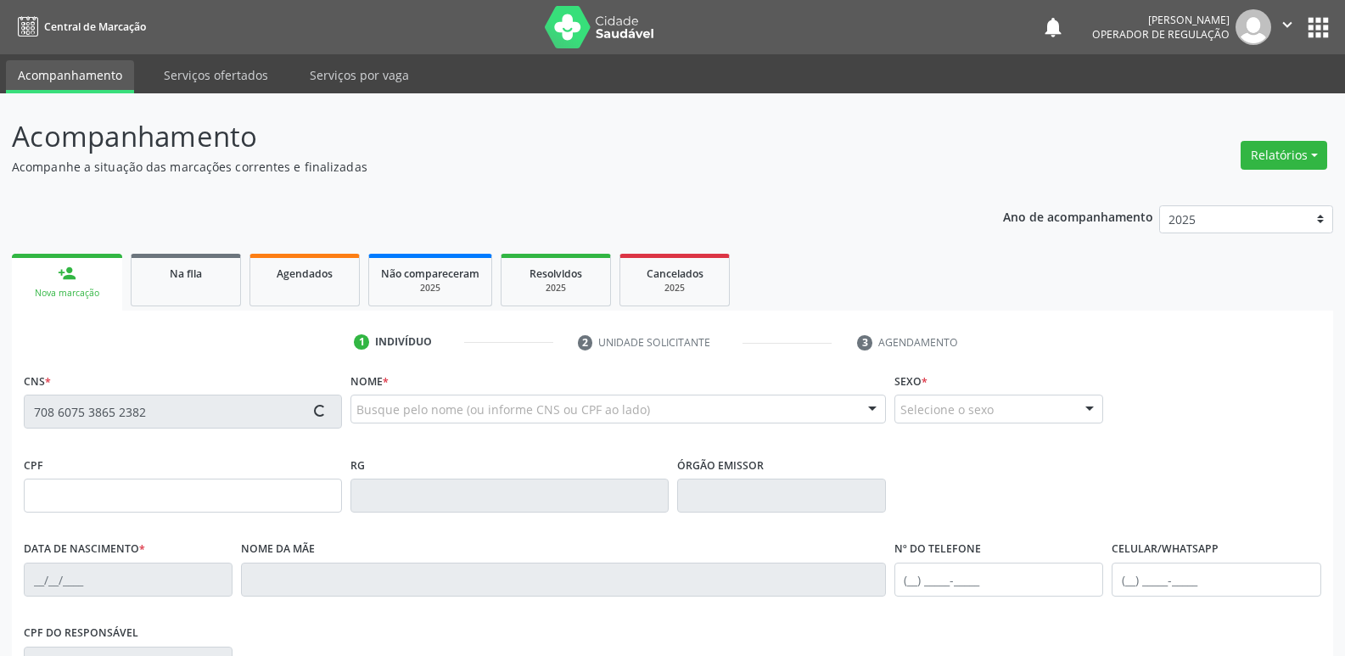
type input "[PERSON_NAME]"
type input "[PHONE_NUMBER]"
type input "73"
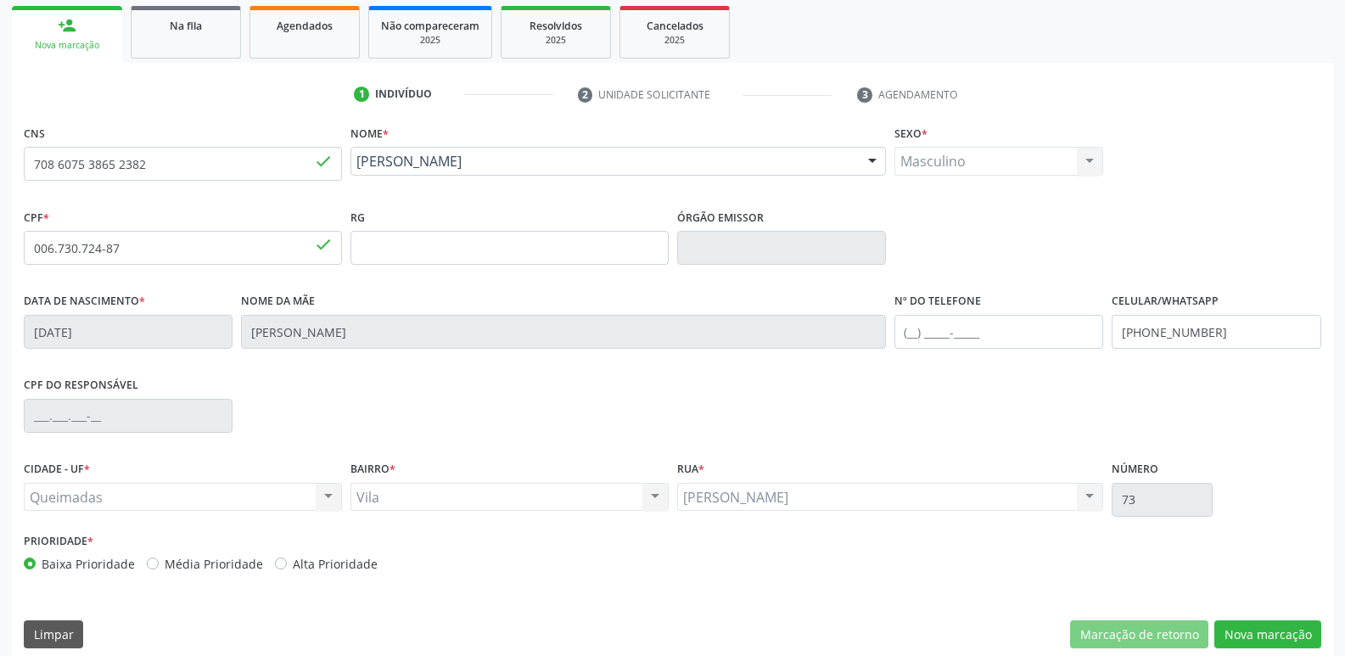
scroll to position [264, 0]
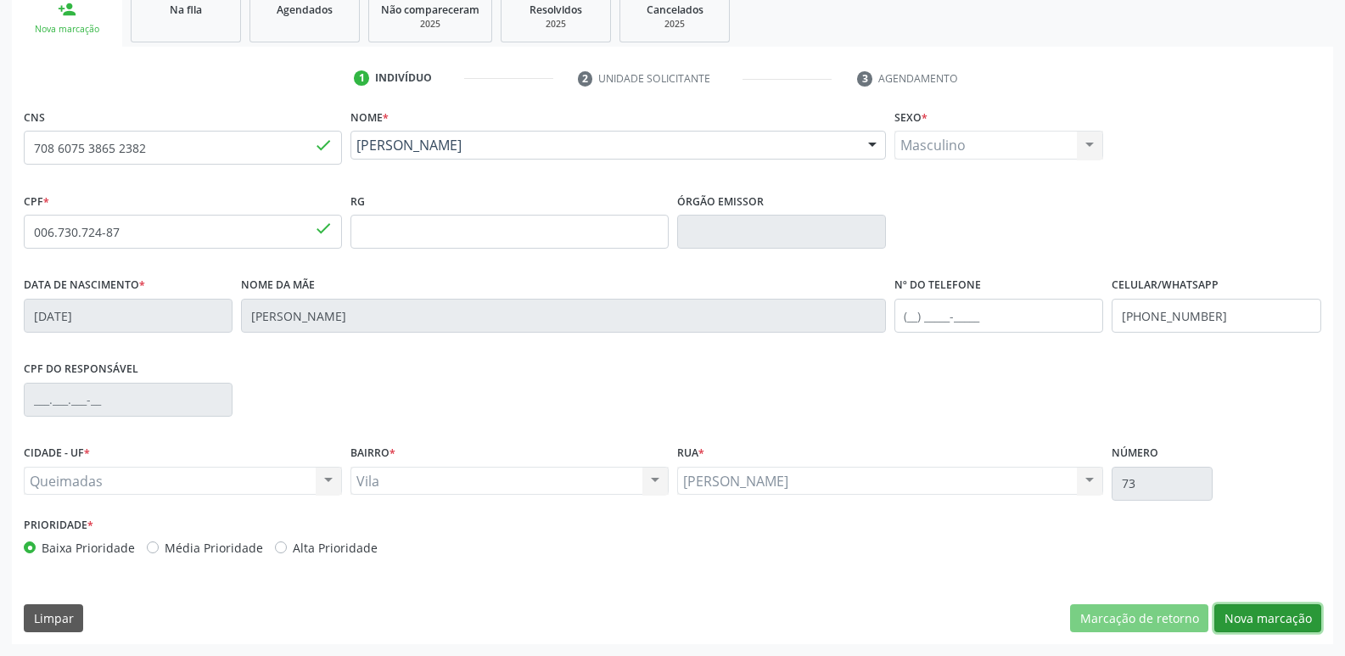
click at [1277, 609] on button "Nova marcação" at bounding box center [1268, 618] width 107 height 29
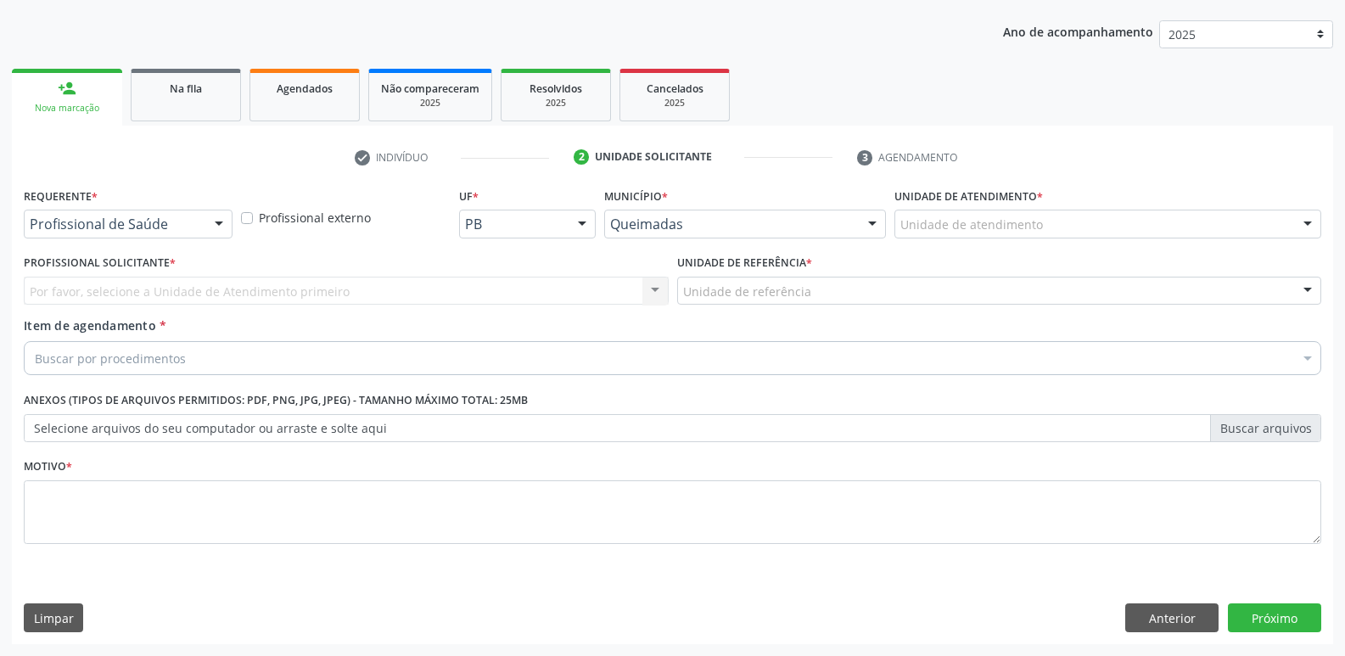
scroll to position [185, 0]
drag, startPoint x: 216, startPoint y: 228, endPoint x: 204, endPoint y: 244, distance: 20.5
click at [212, 231] on div at bounding box center [218, 225] width 25 height 29
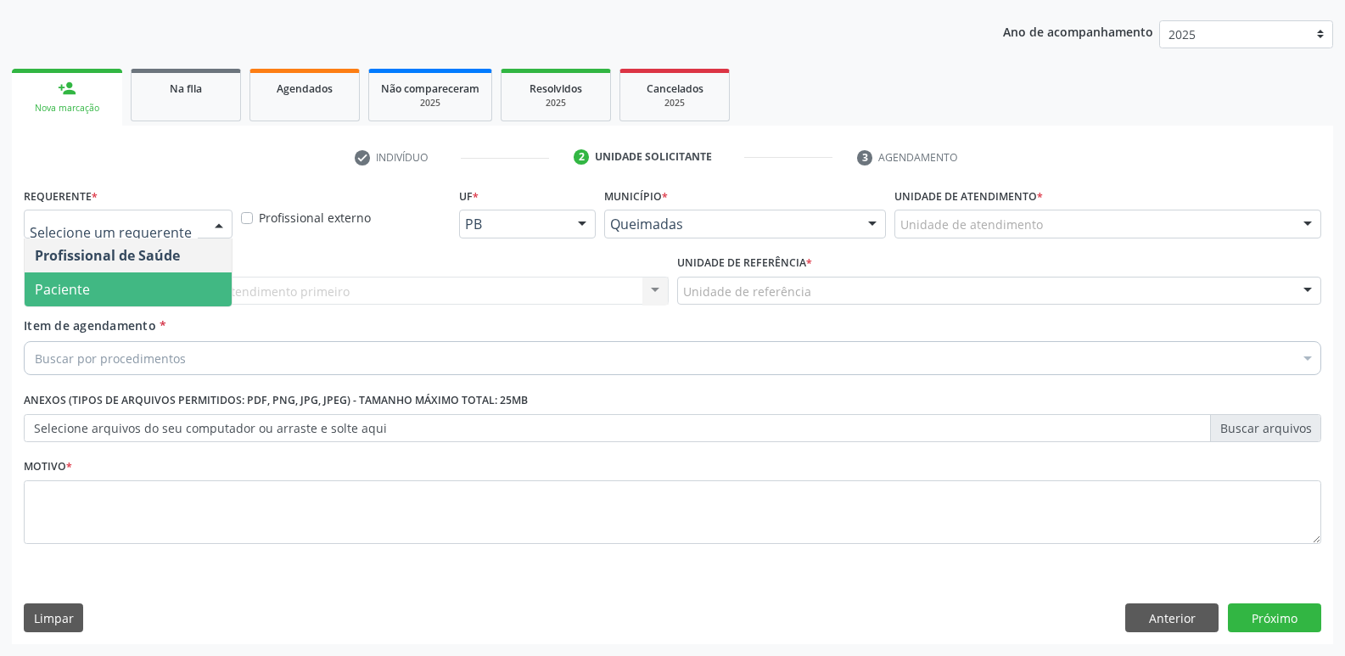
drag, startPoint x: 149, startPoint y: 300, endPoint x: 188, endPoint y: 285, distance: 40.8
click at [150, 300] on span "Paciente" at bounding box center [128, 289] width 207 height 34
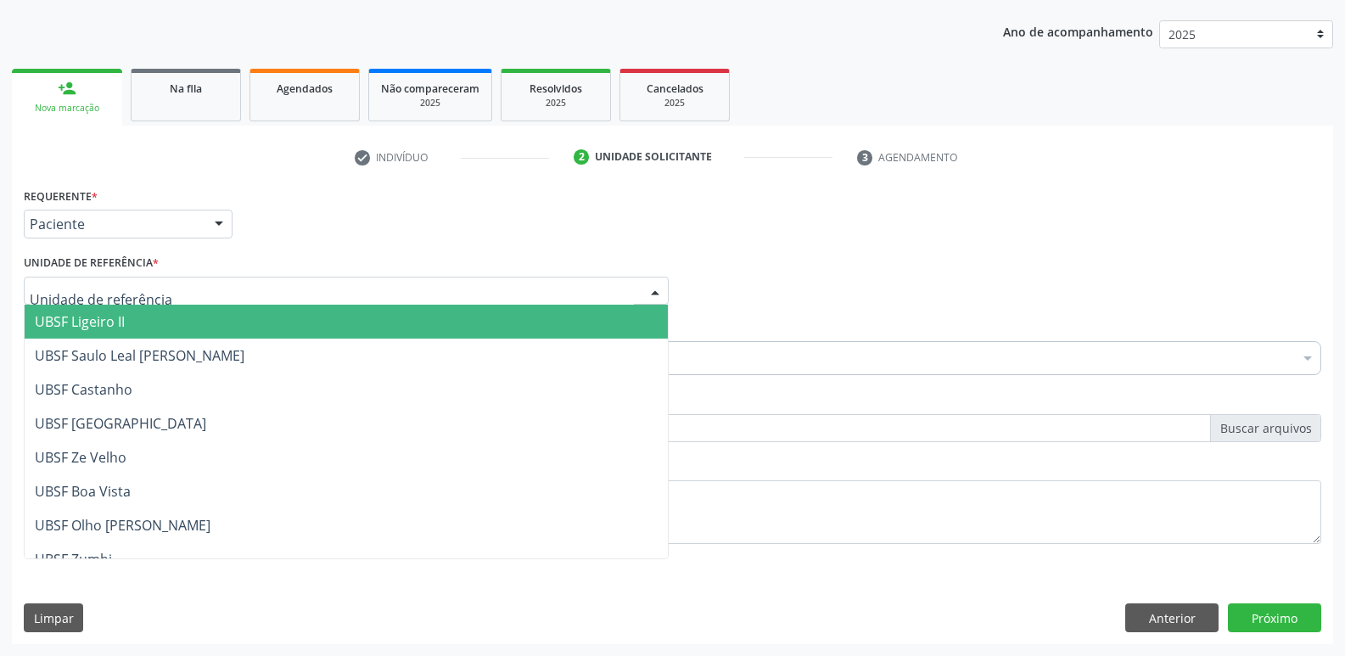
click at [197, 280] on div at bounding box center [346, 291] width 645 height 29
type input "V"
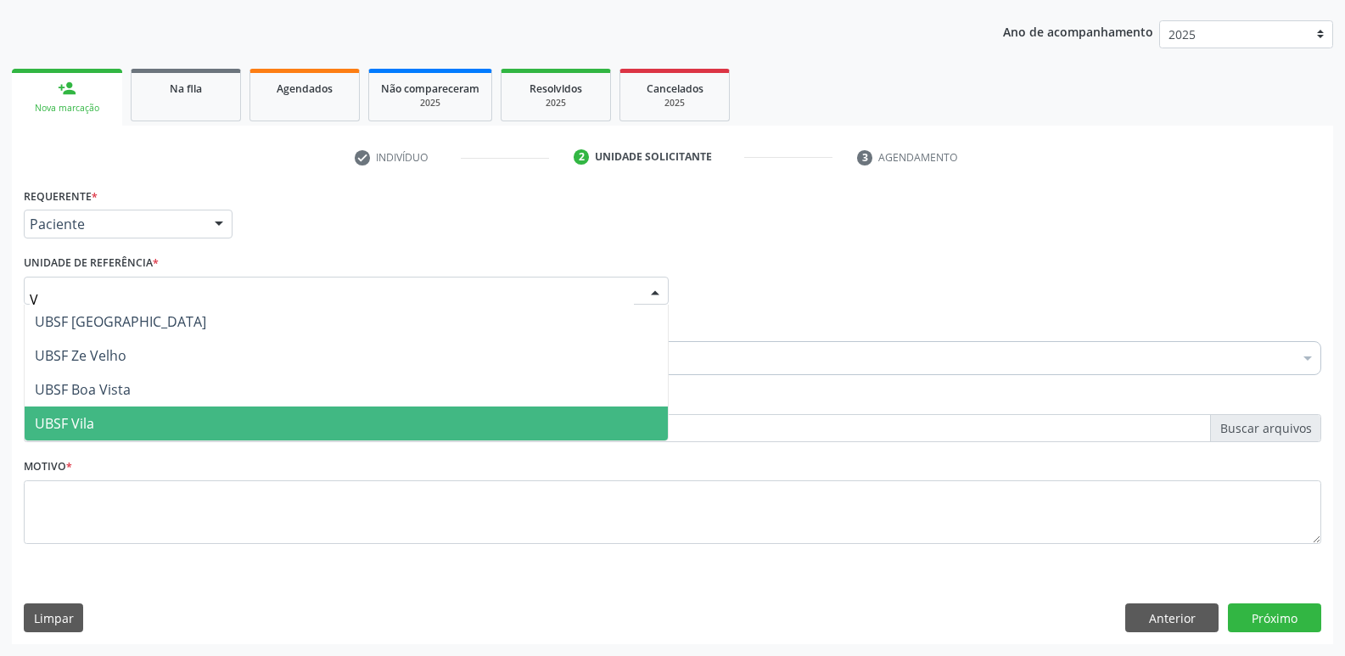
click at [132, 415] on span "UBSF Vila" at bounding box center [346, 424] width 643 height 34
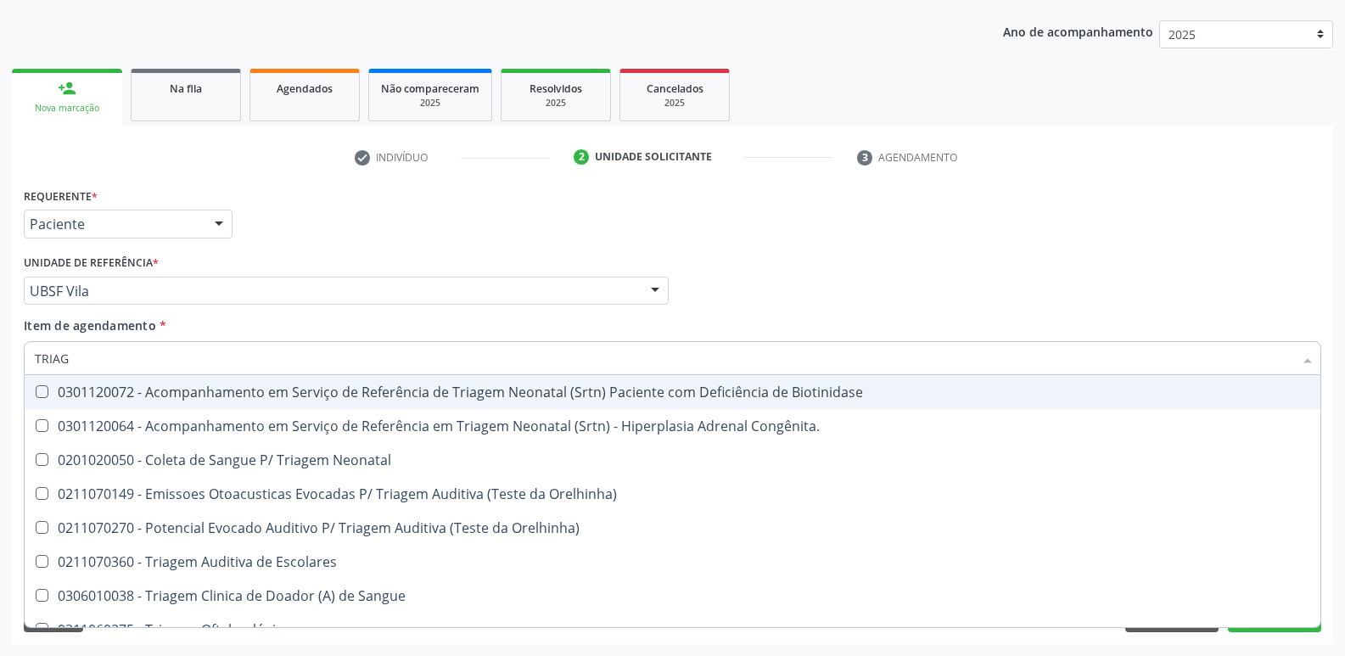
type input "TRIAGE"
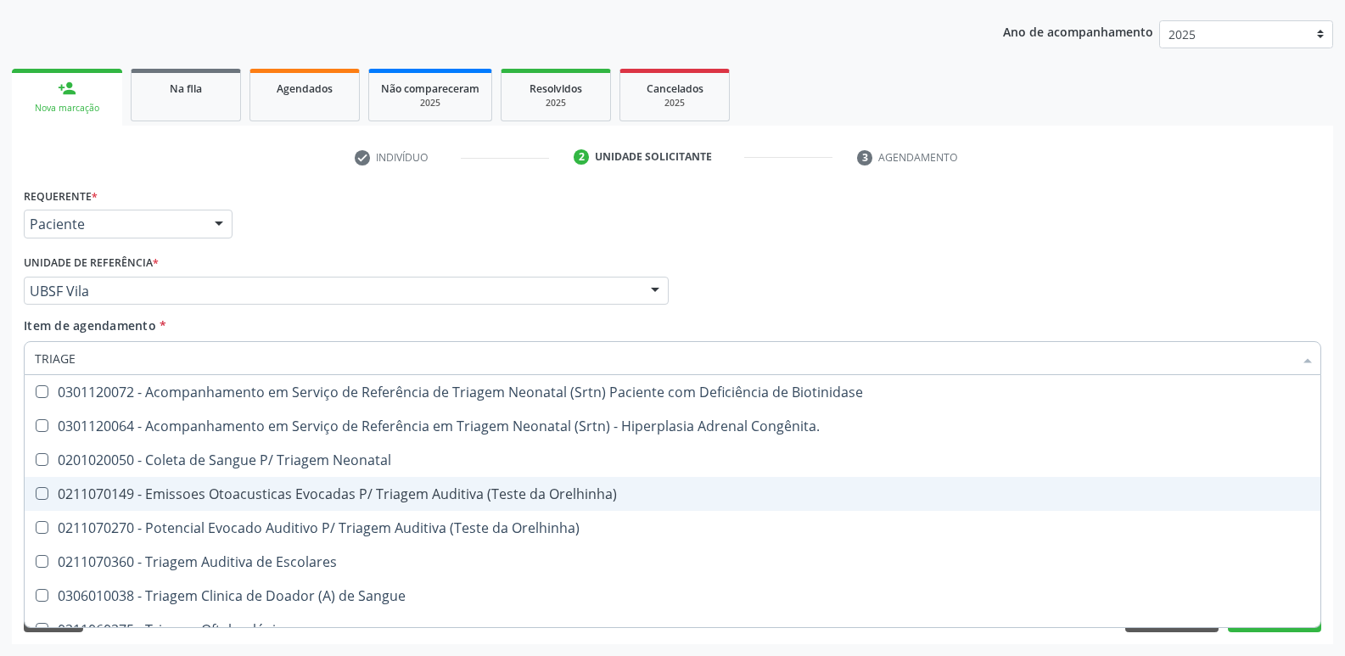
click at [361, 496] on div "0211070149 - Emissoes Otoacusticas Evocadas P/ Triagem Auditiva (Teste da Orelh…" at bounding box center [673, 494] width 1276 height 14
checkbox Orelhinha\) "true"
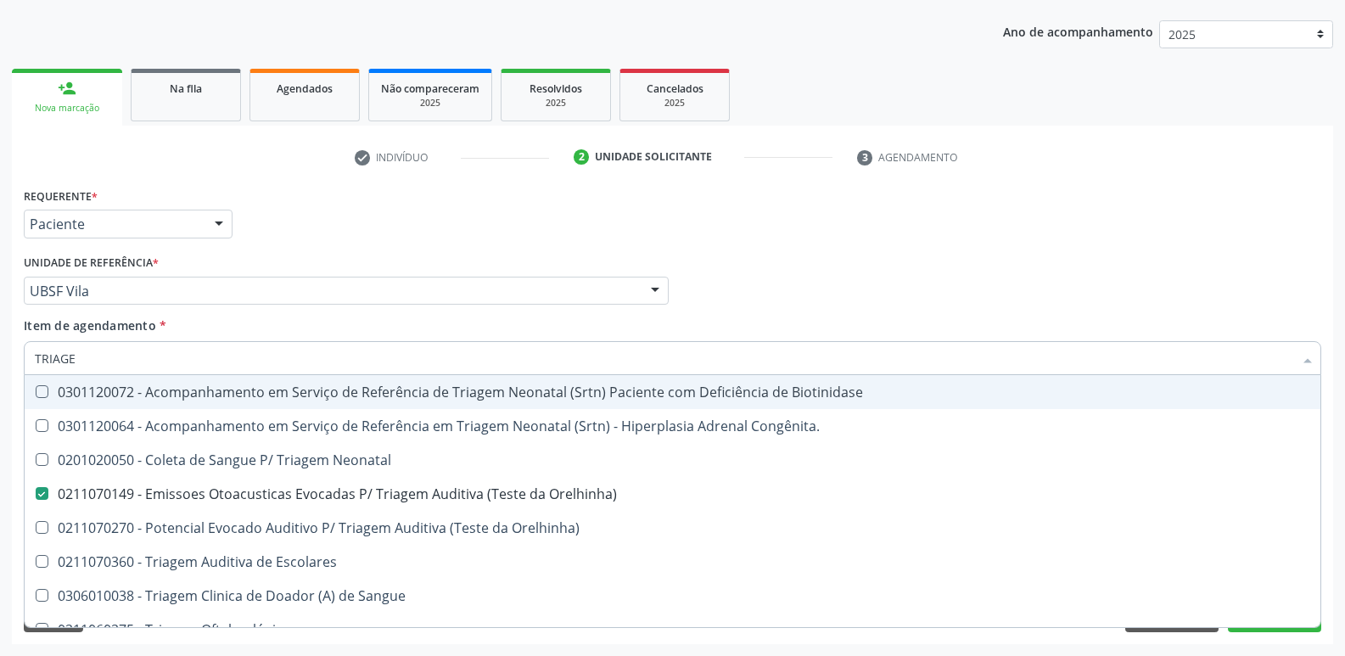
drag, startPoint x: 508, startPoint y: 196, endPoint x: 407, endPoint y: 313, distance: 154.7
click at [504, 199] on div "Requerente * Paciente Profissional de Saúde Paciente Nenhum resultado encontrad…" at bounding box center [673, 216] width 1306 height 66
checkbox Congênita\ "true"
checkbox Orelhinha\) "false"
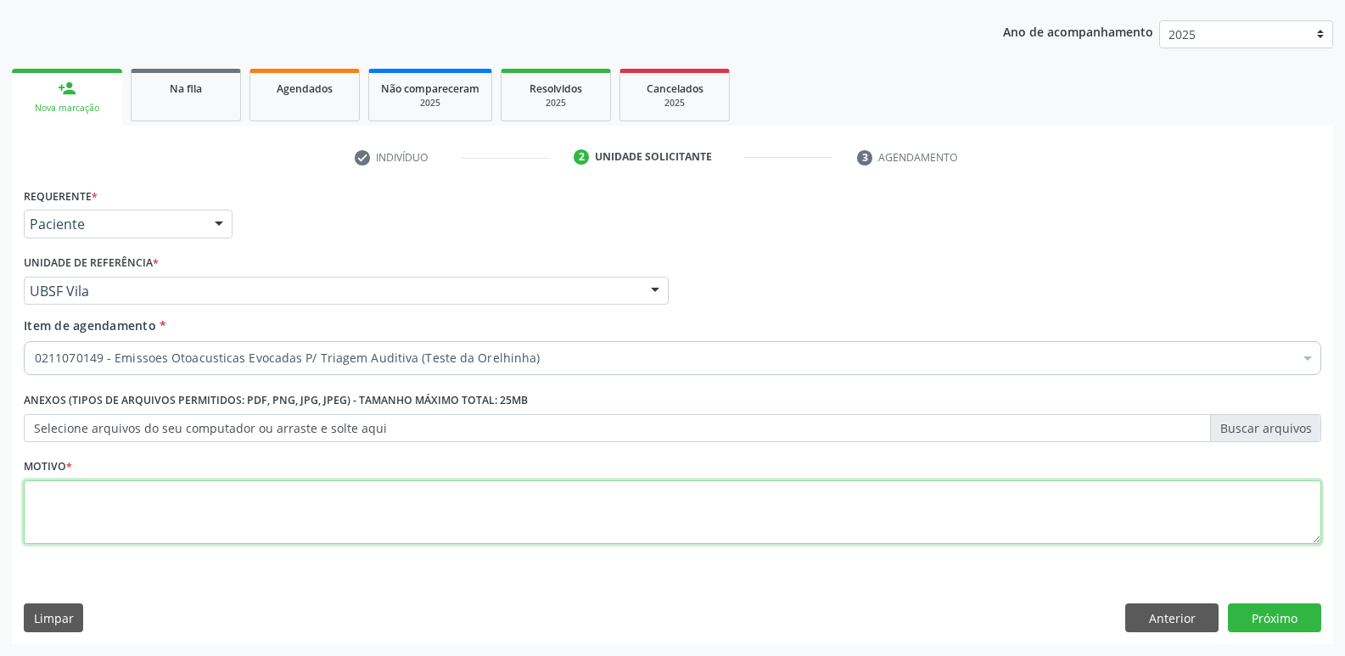
click at [174, 500] on textarea at bounding box center [673, 512] width 1298 height 65
paste textarea "A"
type textarea "AVALIAÇÃO"
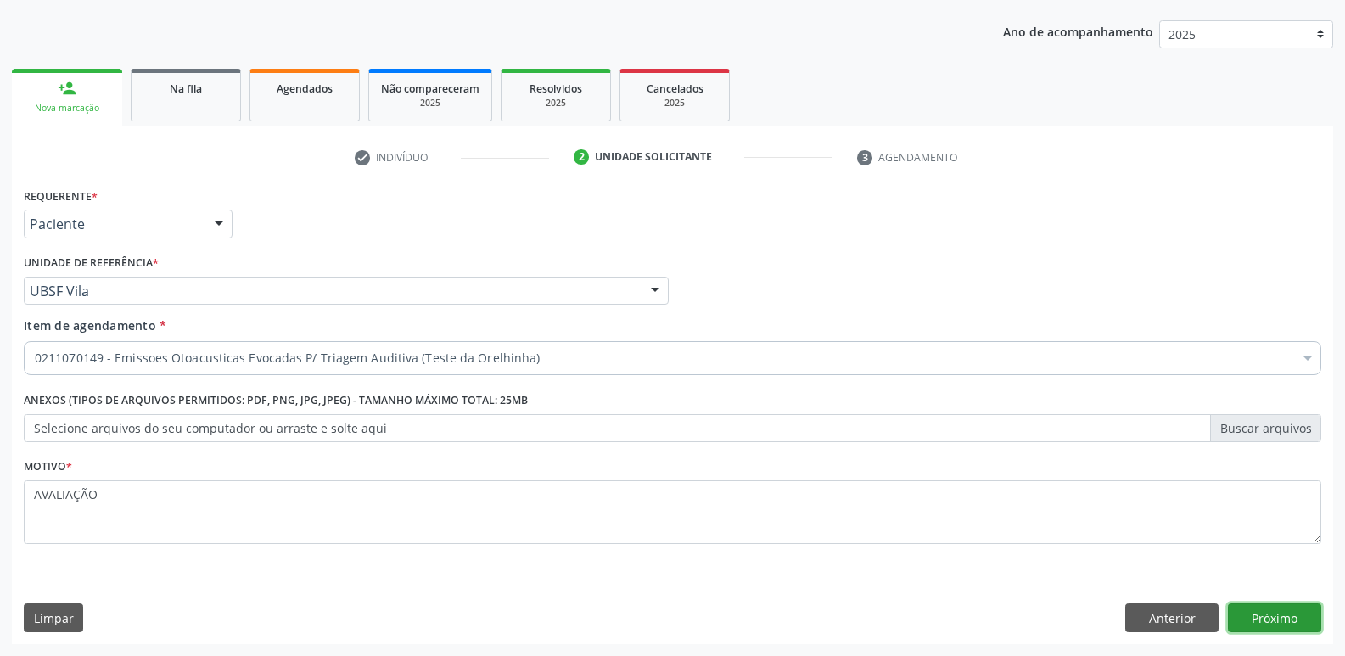
click at [1293, 616] on button "Próximo" at bounding box center [1274, 618] width 93 height 29
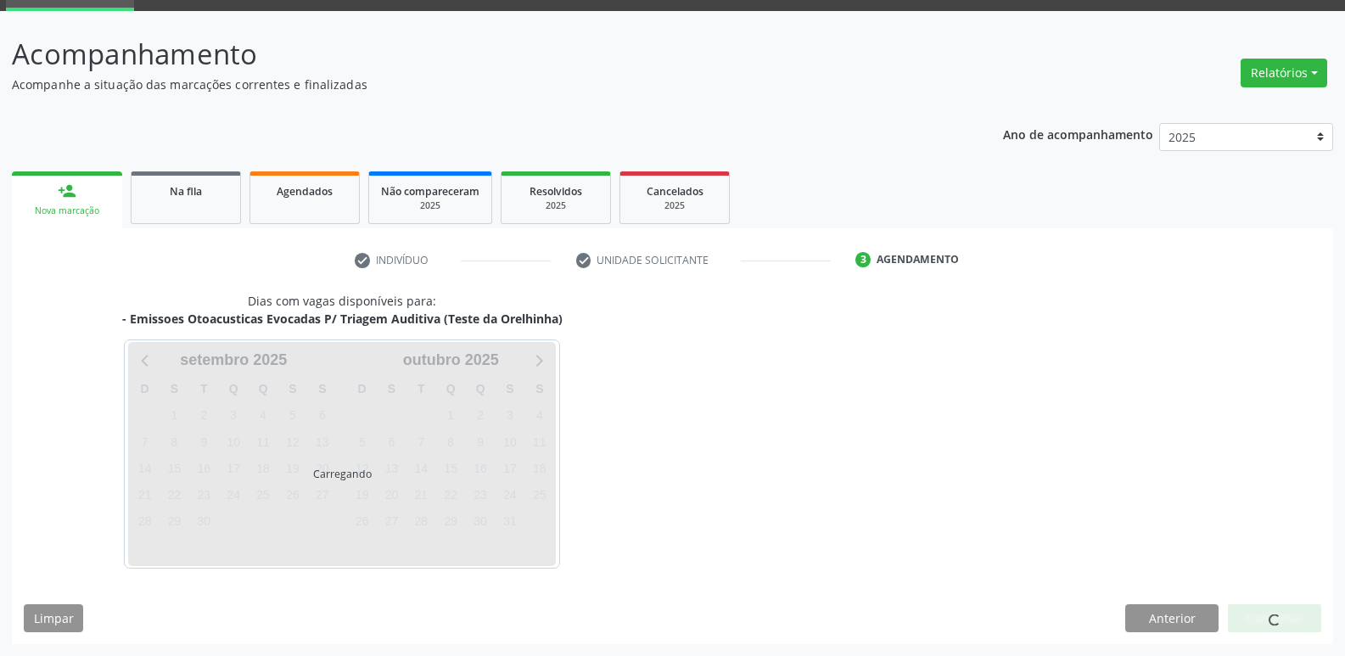
scroll to position [82, 0]
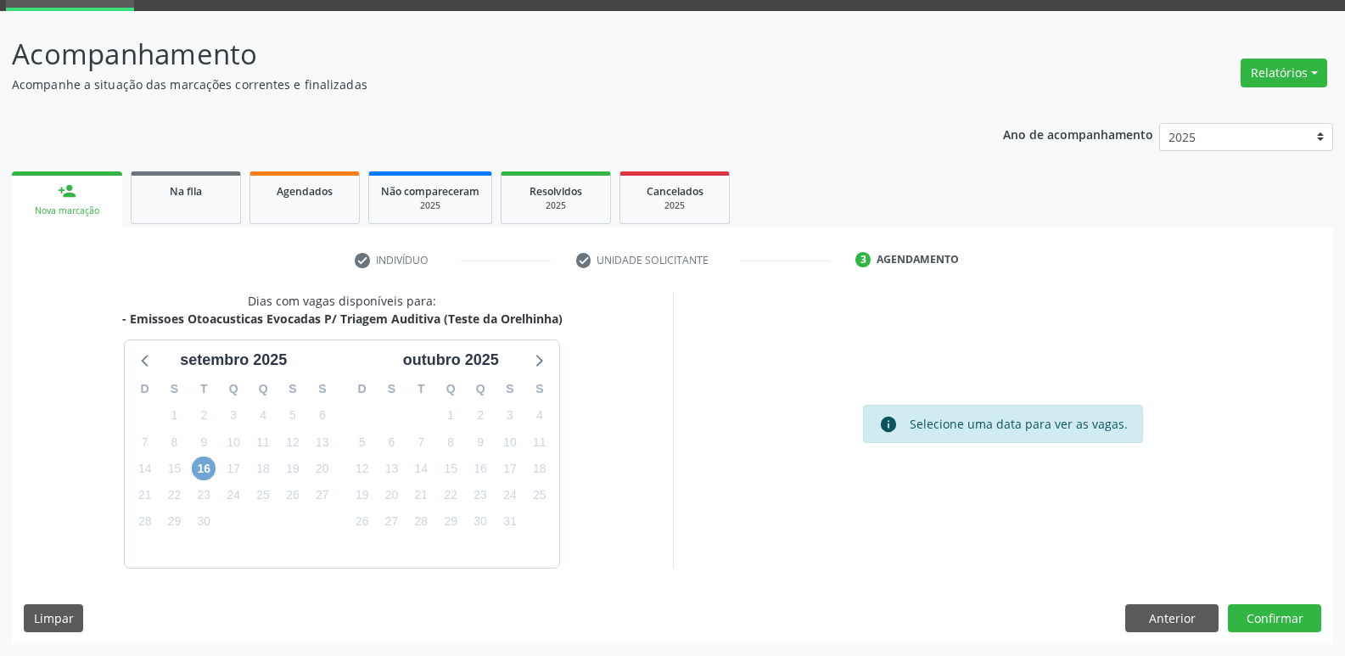
click at [207, 466] on span "16" at bounding box center [204, 469] width 24 height 24
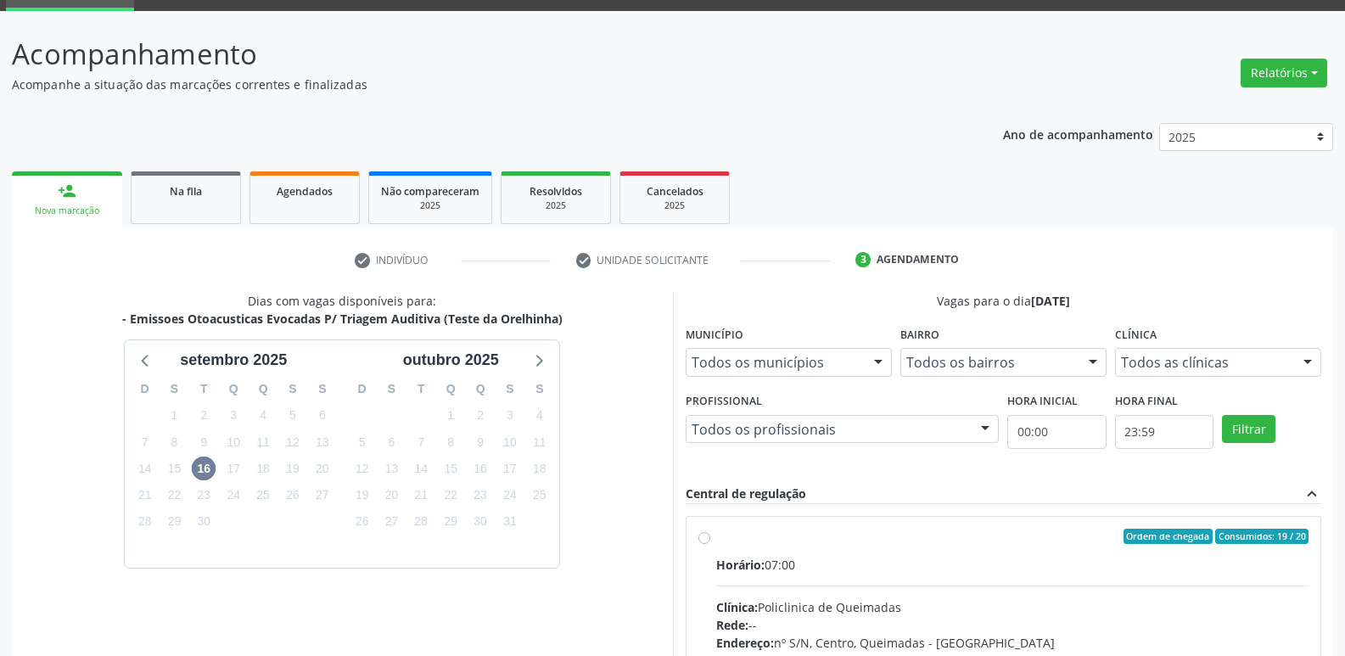
drag, startPoint x: 1088, startPoint y: 562, endPoint x: 1116, endPoint y: 549, distance: 30.8
click at [1106, 556] on div "Horário: 07:00" at bounding box center [1012, 565] width 593 height 18
click at [711, 544] on input "Ordem de chegada Consumidos: 19 / 20 Horário: 07:00 Clínica: Policlinica de Que…" at bounding box center [705, 536] width 12 height 15
radio input "true"
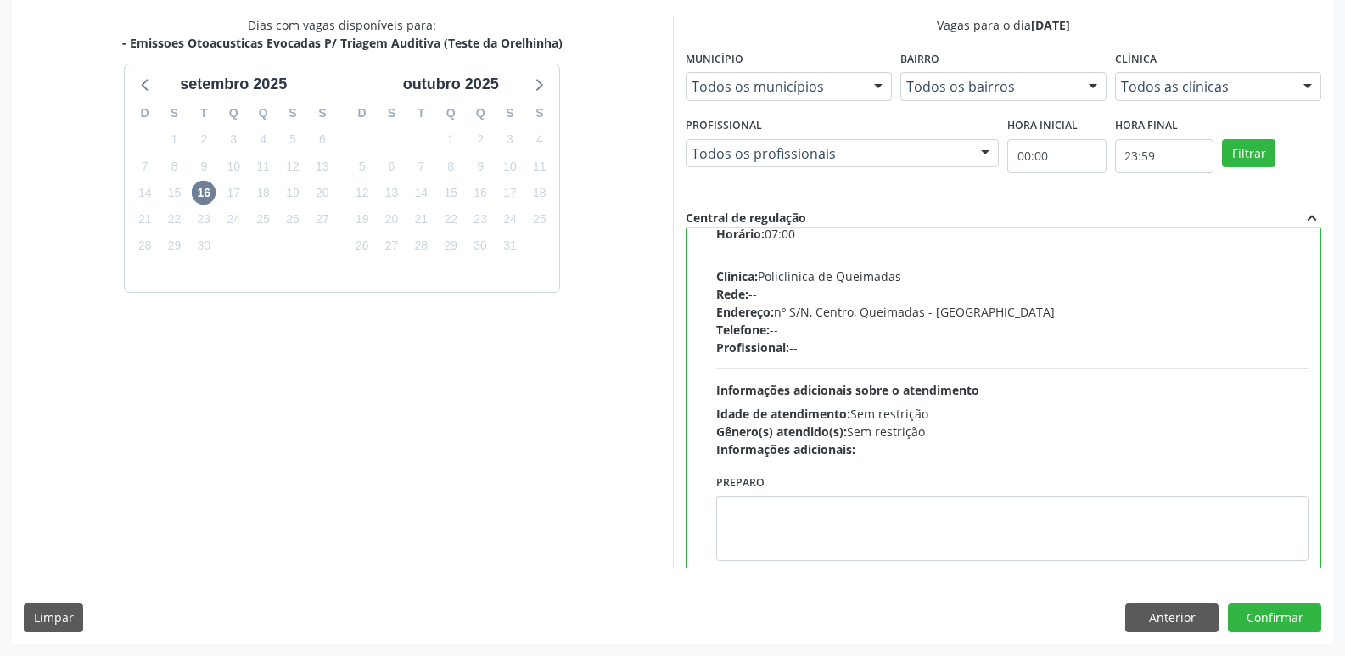
scroll to position [84, 0]
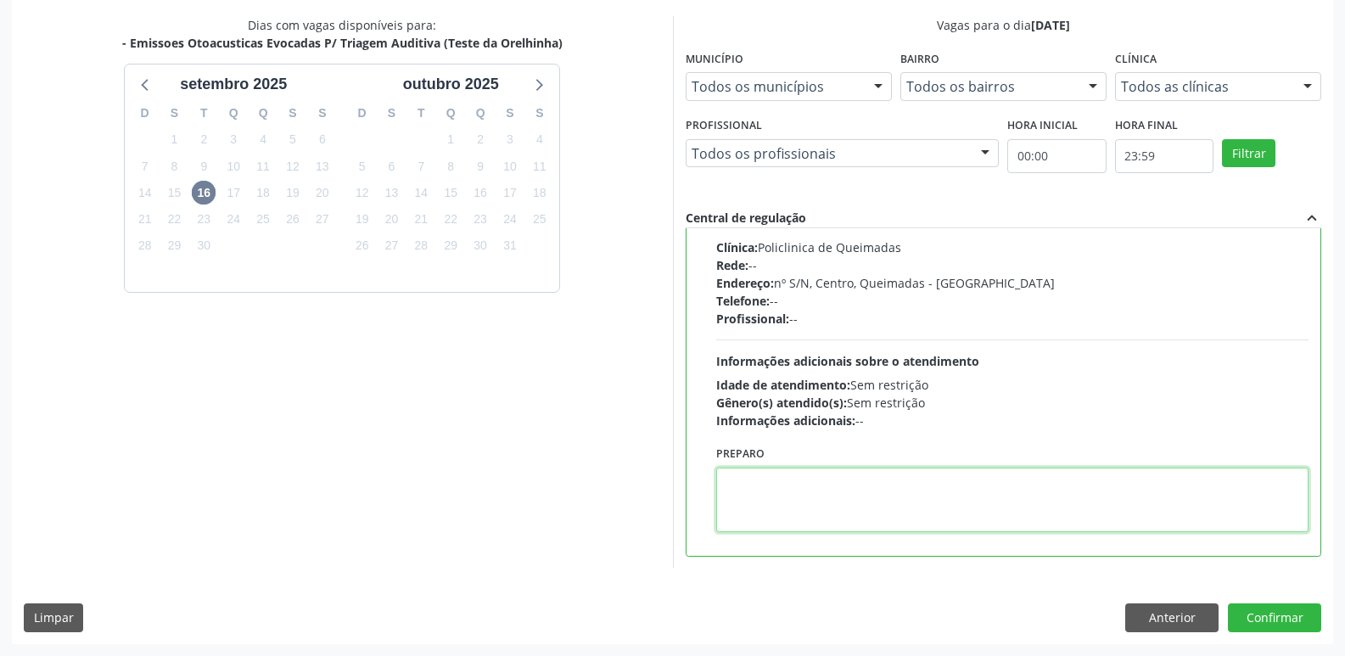
click at [764, 509] on textarea at bounding box center [1012, 500] width 593 height 65
drag, startPoint x: 834, startPoint y: 479, endPoint x: 904, endPoint y: 483, distance: 69.7
click at [834, 478] on textarea "LEVAR CADERNETA E VACINAÇÃO :)" at bounding box center [1012, 500] width 593 height 65
type textarea "LEVAR CADERNETA DE VACINAÇÃO :)"
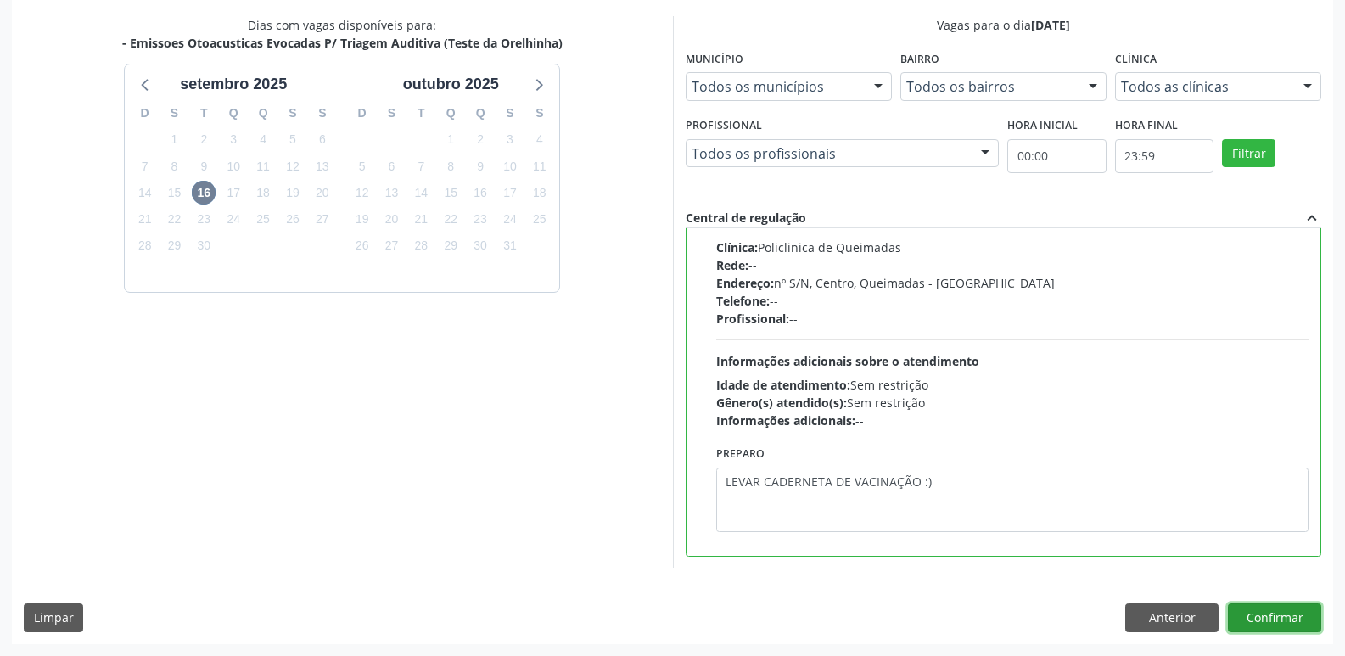
click at [1278, 625] on button "Confirmar" at bounding box center [1274, 618] width 93 height 29
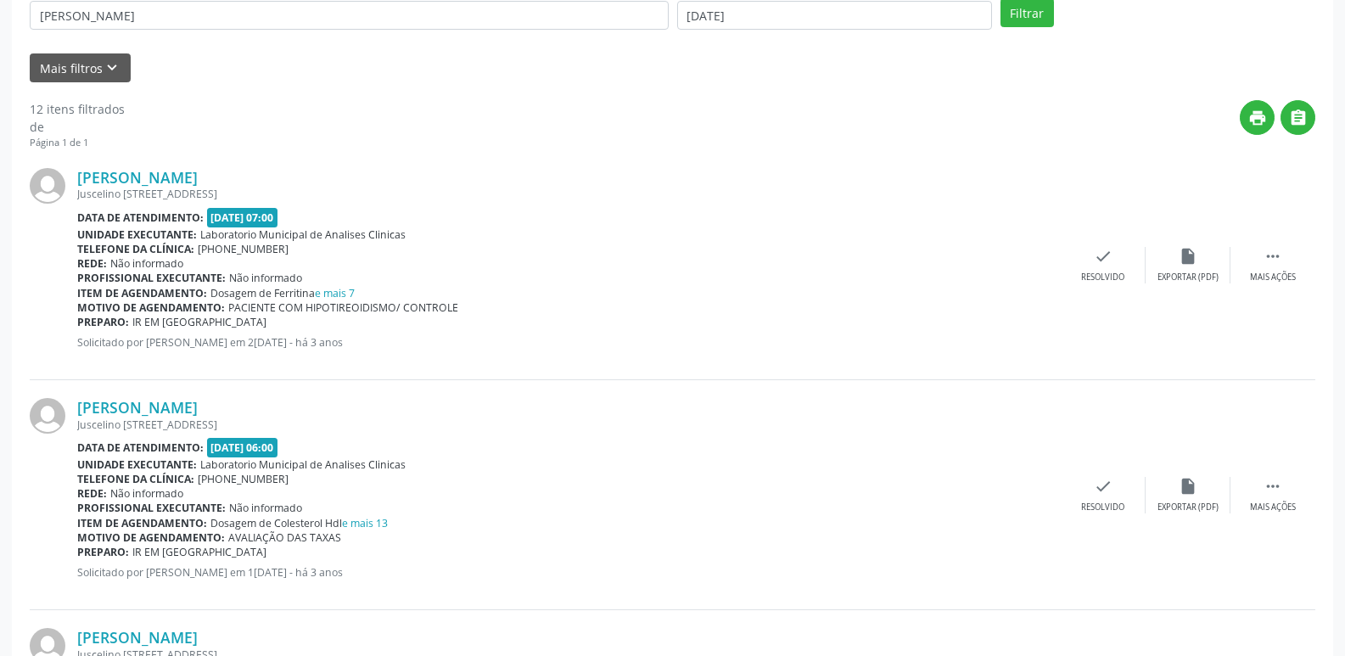
scroll to position [0, 0]
